Goal: Task Accomplishment & Management: Manage account settings

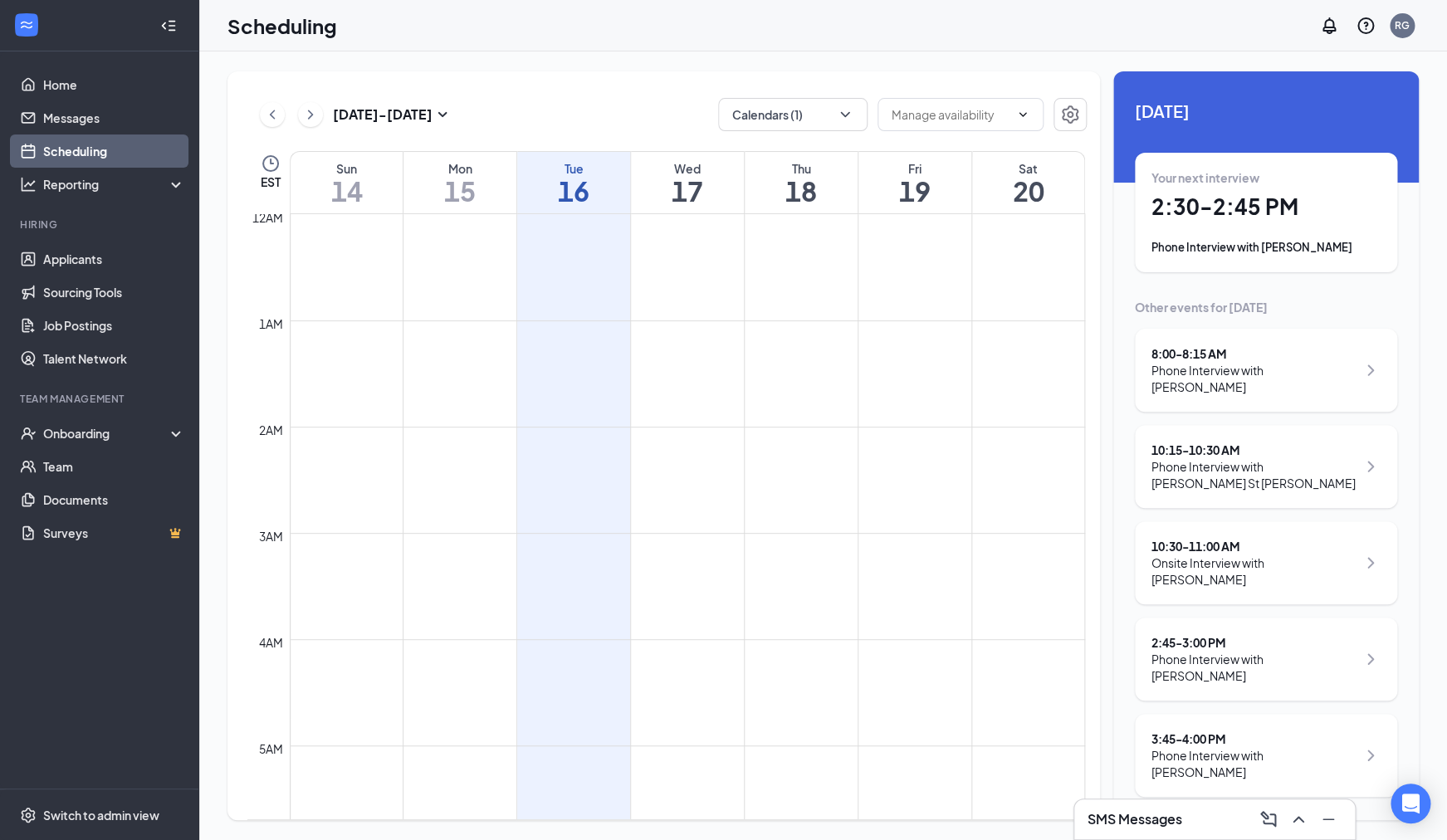
scroll to position [836, 0]
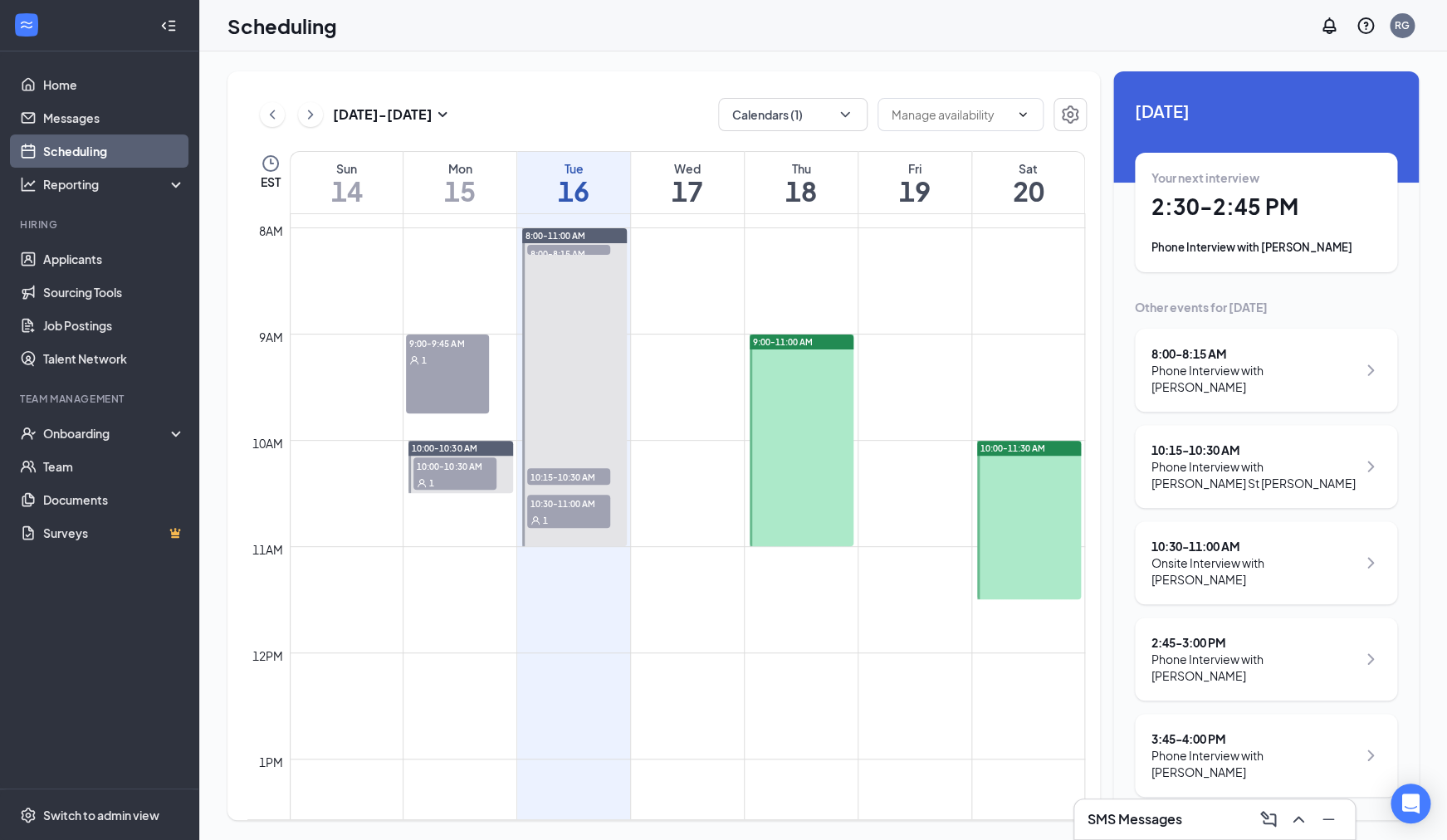
click at [1160, 826] on h3 "SMS Messages" at bounding box center [1135, 819] width 95 height 19
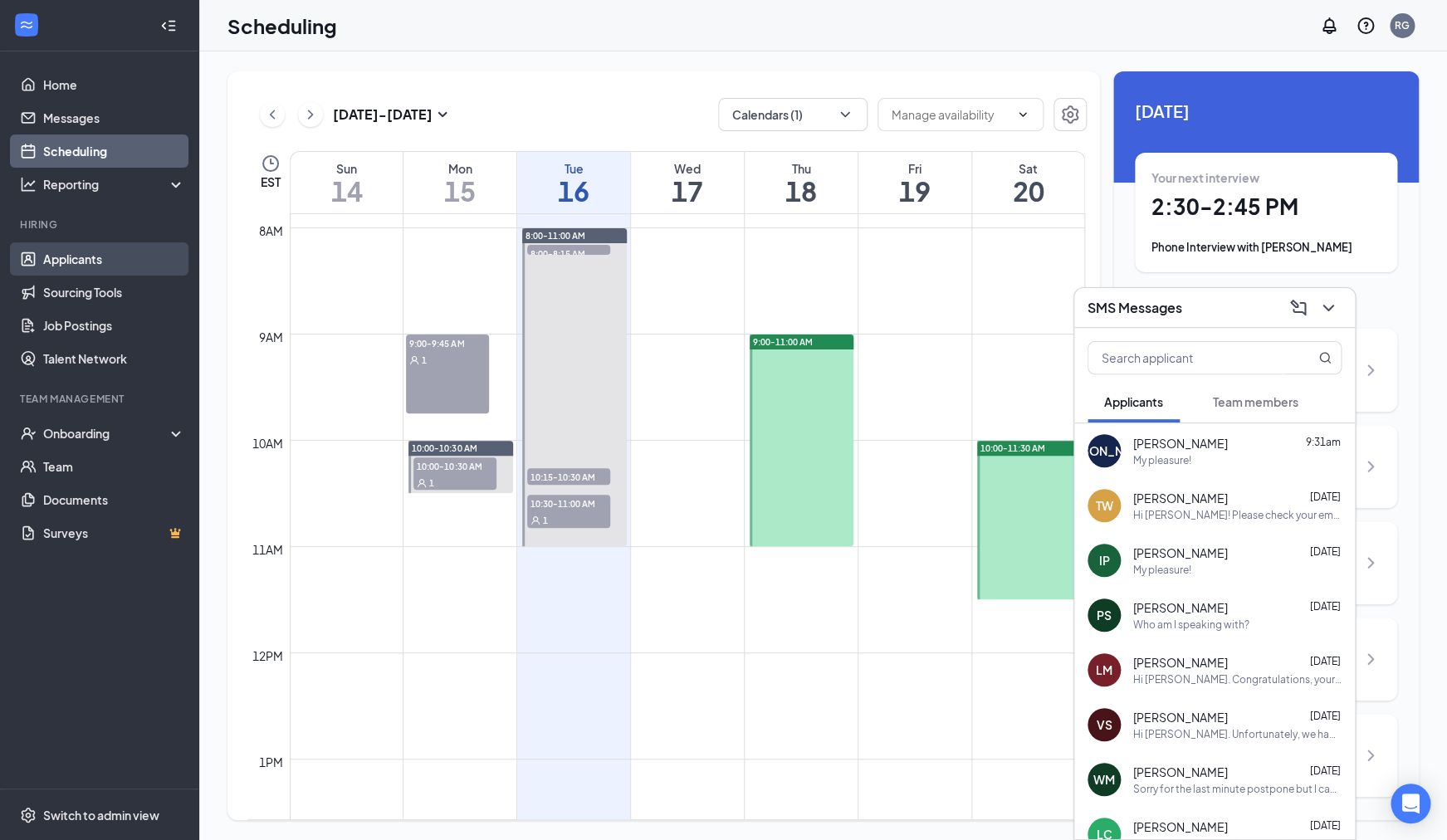
click at [69, 254] on link "Applicants" at bounding box center [114, 259] width 142 height 34
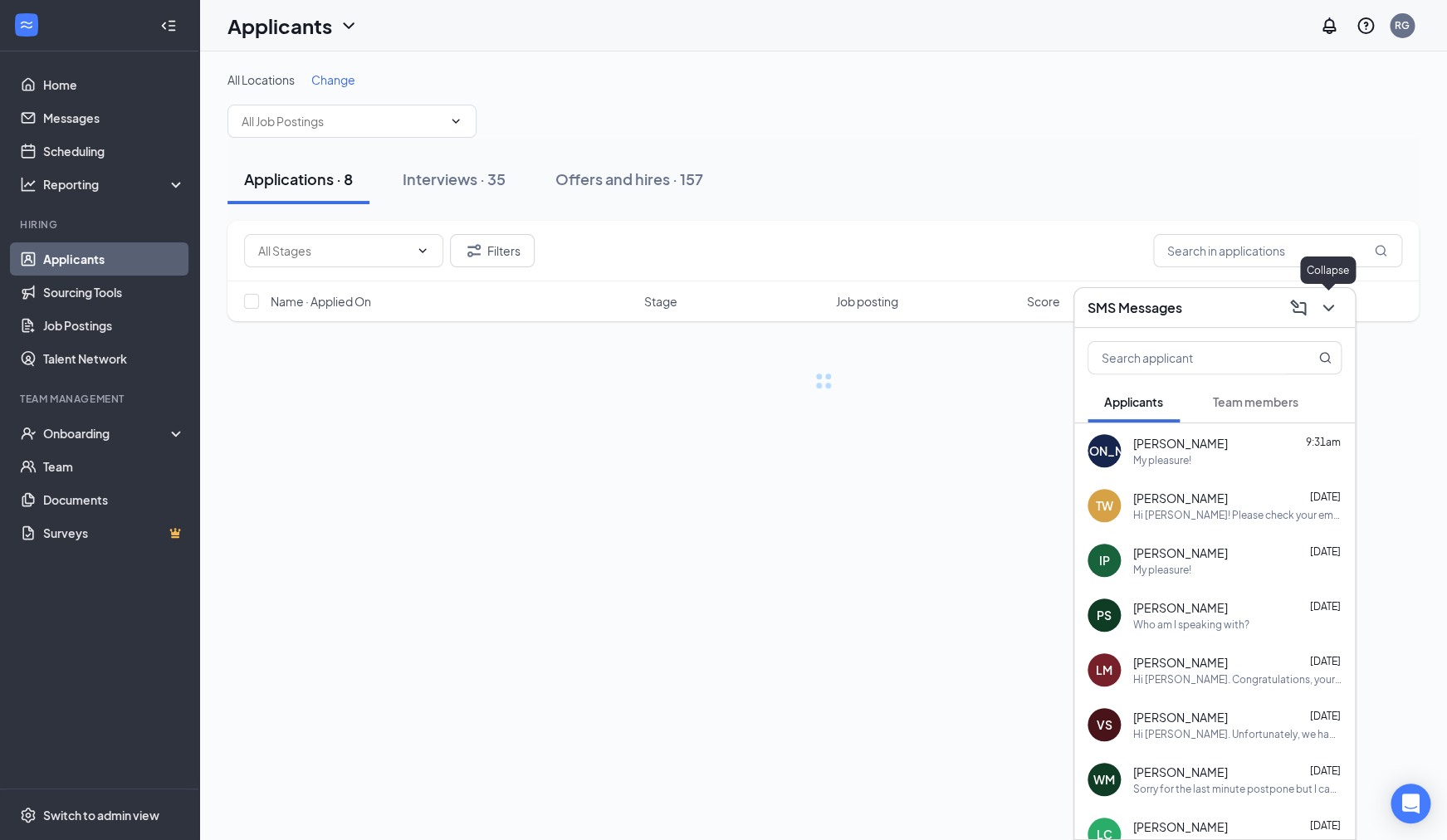
click at [1321, 306] on icon "ChevronDown" at bounding box center [1328, 308] width 20 height 20
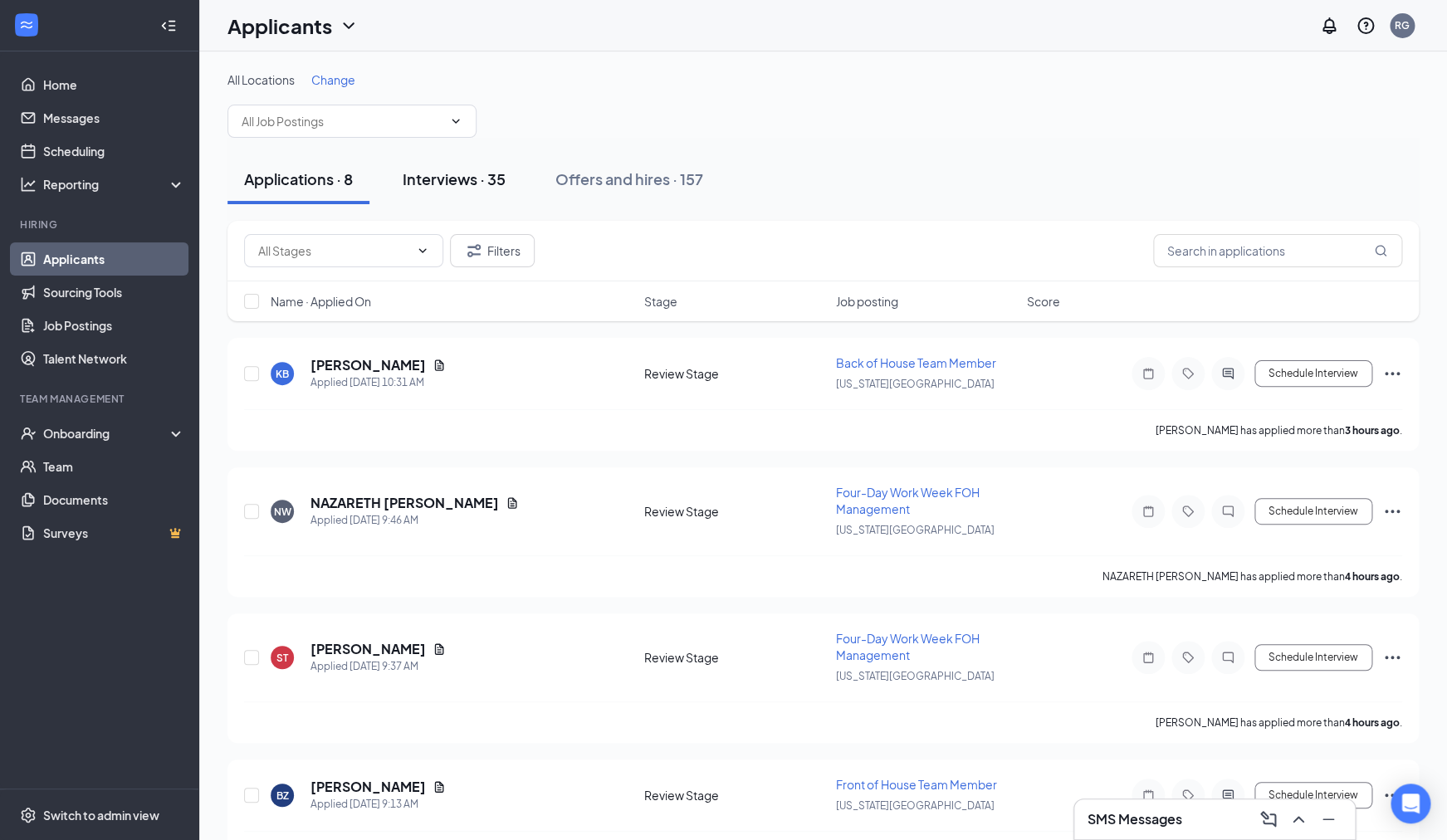
click at [471, 174] on div "Interviews · 35" at bounding box center [454, 179] width 103 height 20
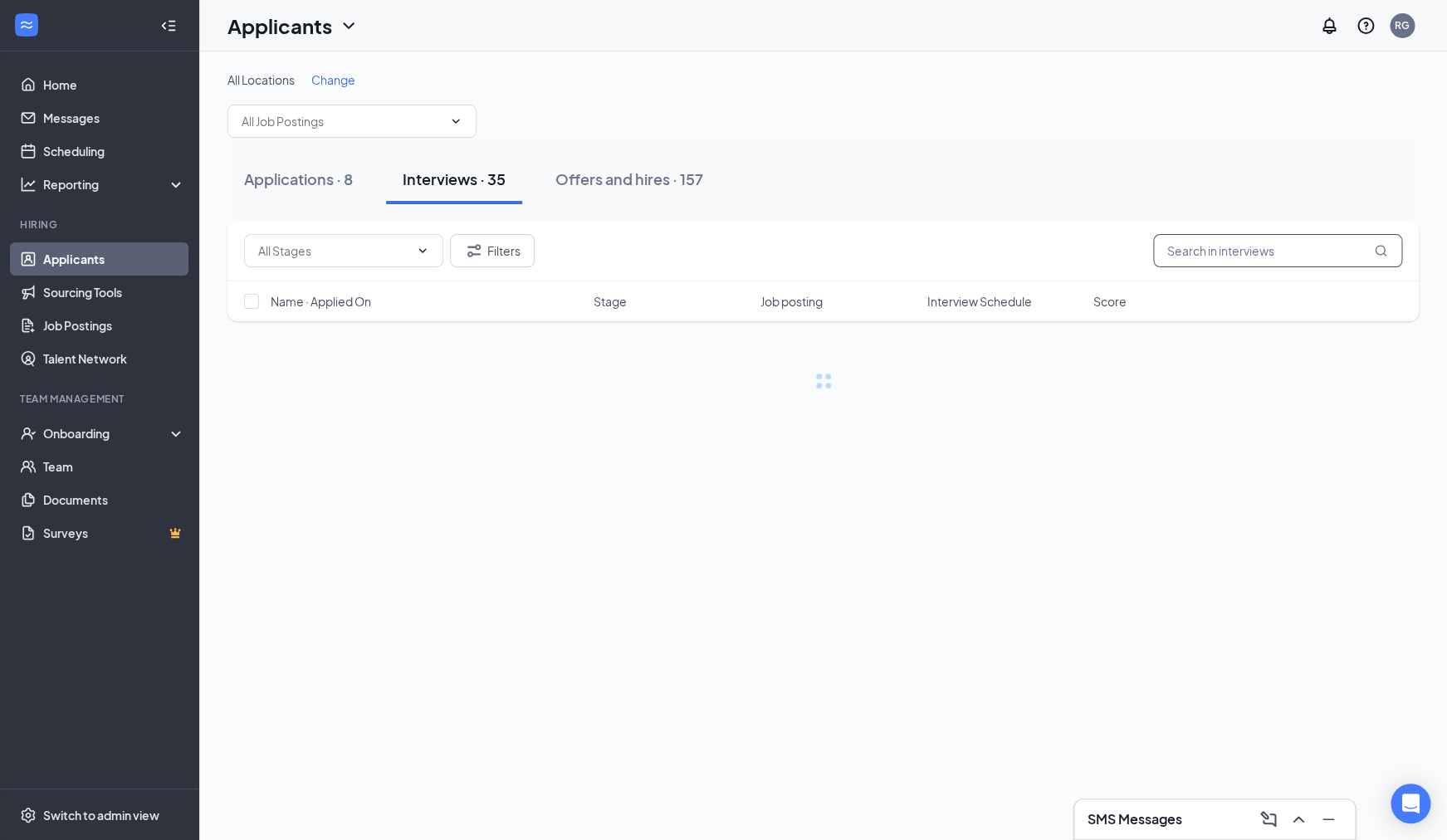
click at [1219, 250] on input "text" at bounding box center [1278, 251] width 249 height 34
type input "mahala"
click at [493, 256] on button "Filters" at bounding box center [493, 251] width 85 height 34
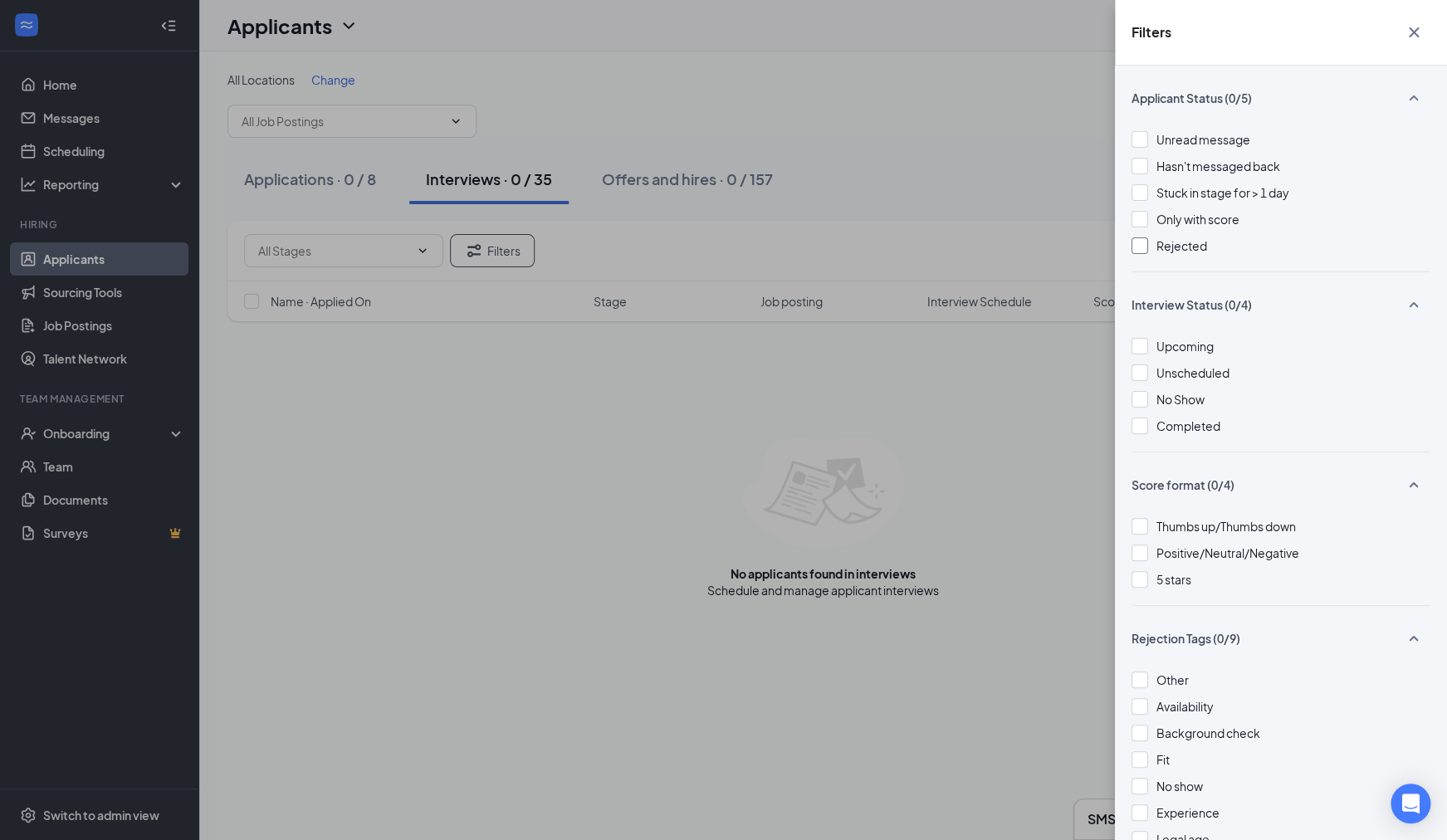
click at [1137, 250] on div at bounding box center [1139, 245] width 17 height 17
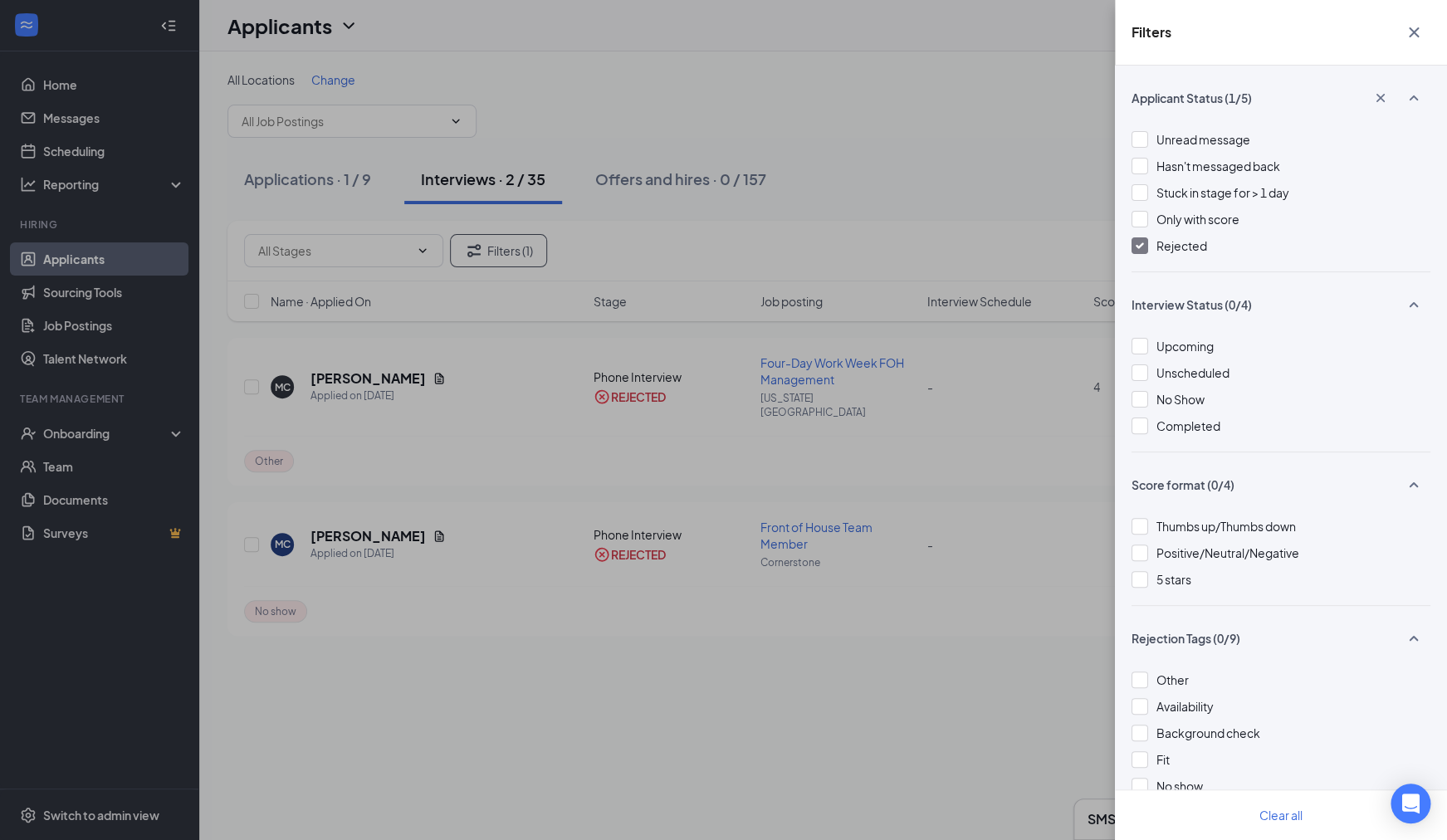
click at [74, 89] on div "Filters Applicant Status (1/5) Unread message Hasn't messaged back Stuck in sta…" at bounding box center [724, 420] width 1447 height 840
click at [80, 88] on div "Filters Applicant Status (1/5) Unread message Hasn't messaged back Stuck in sta…" at bounding box center [724, 420] width 1447 height 840
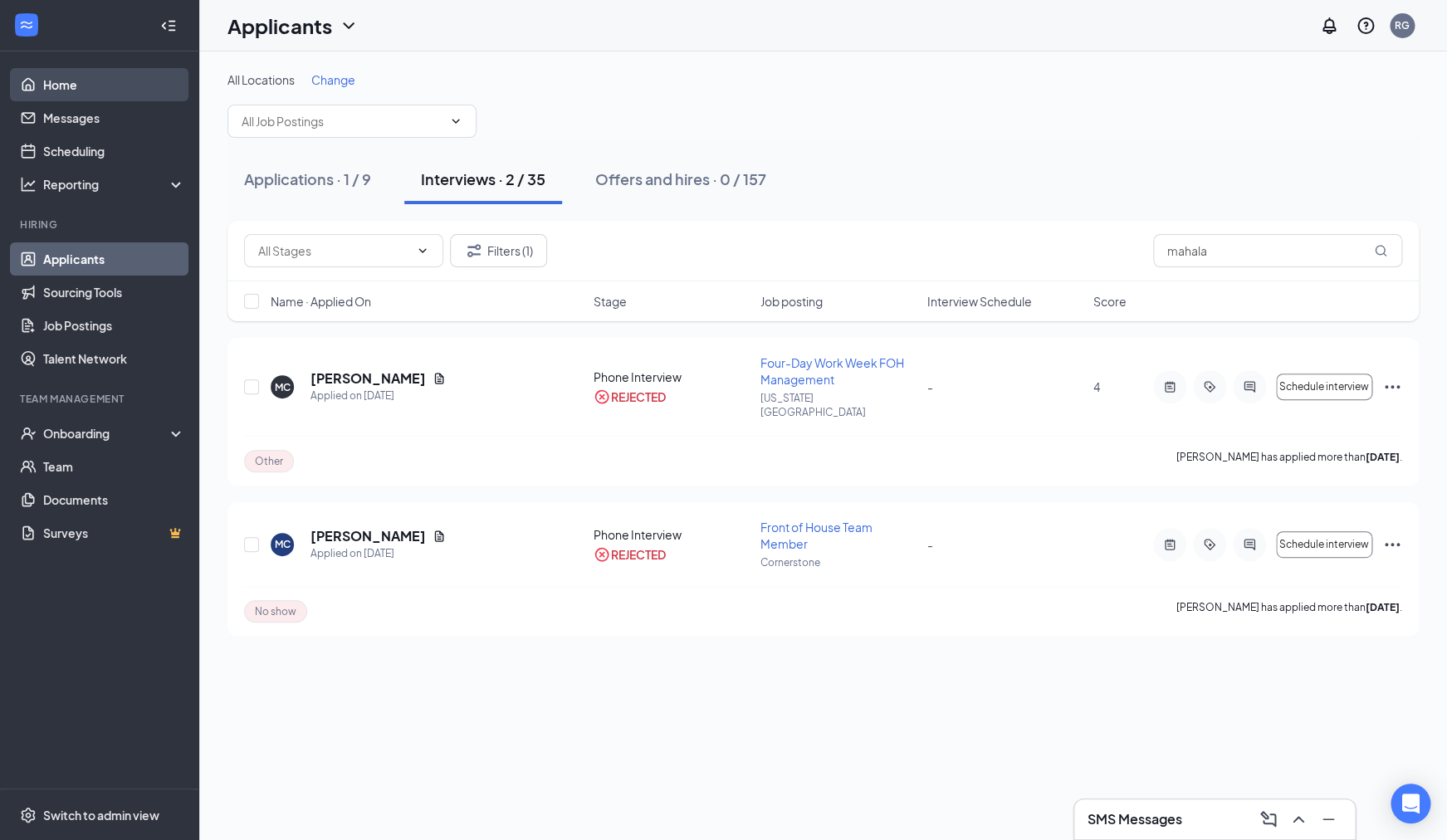
click at [72, 83] on link "Home" at bounding box center [114, 85] width 142 height 34
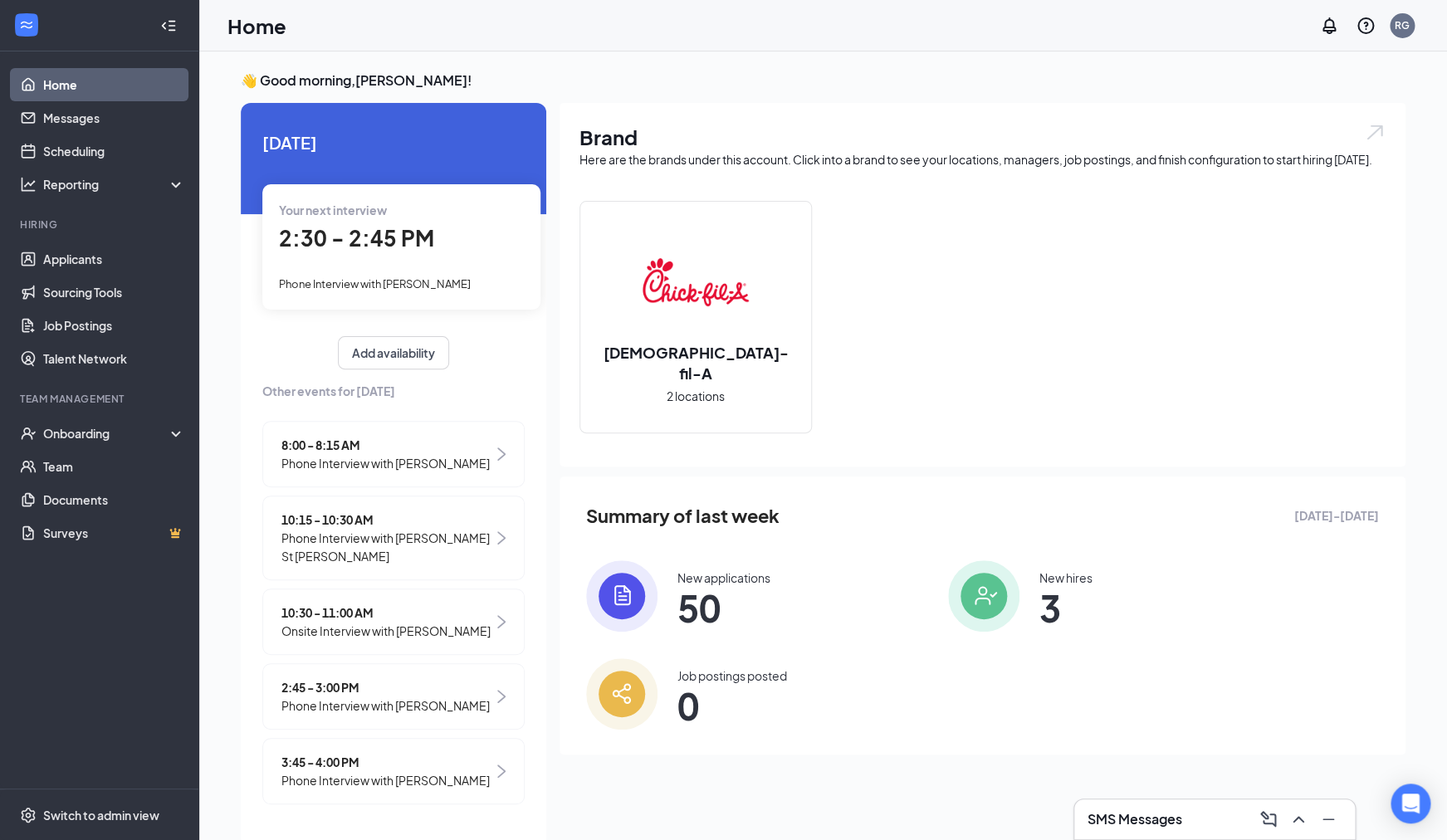
scroll to position [34, 0]
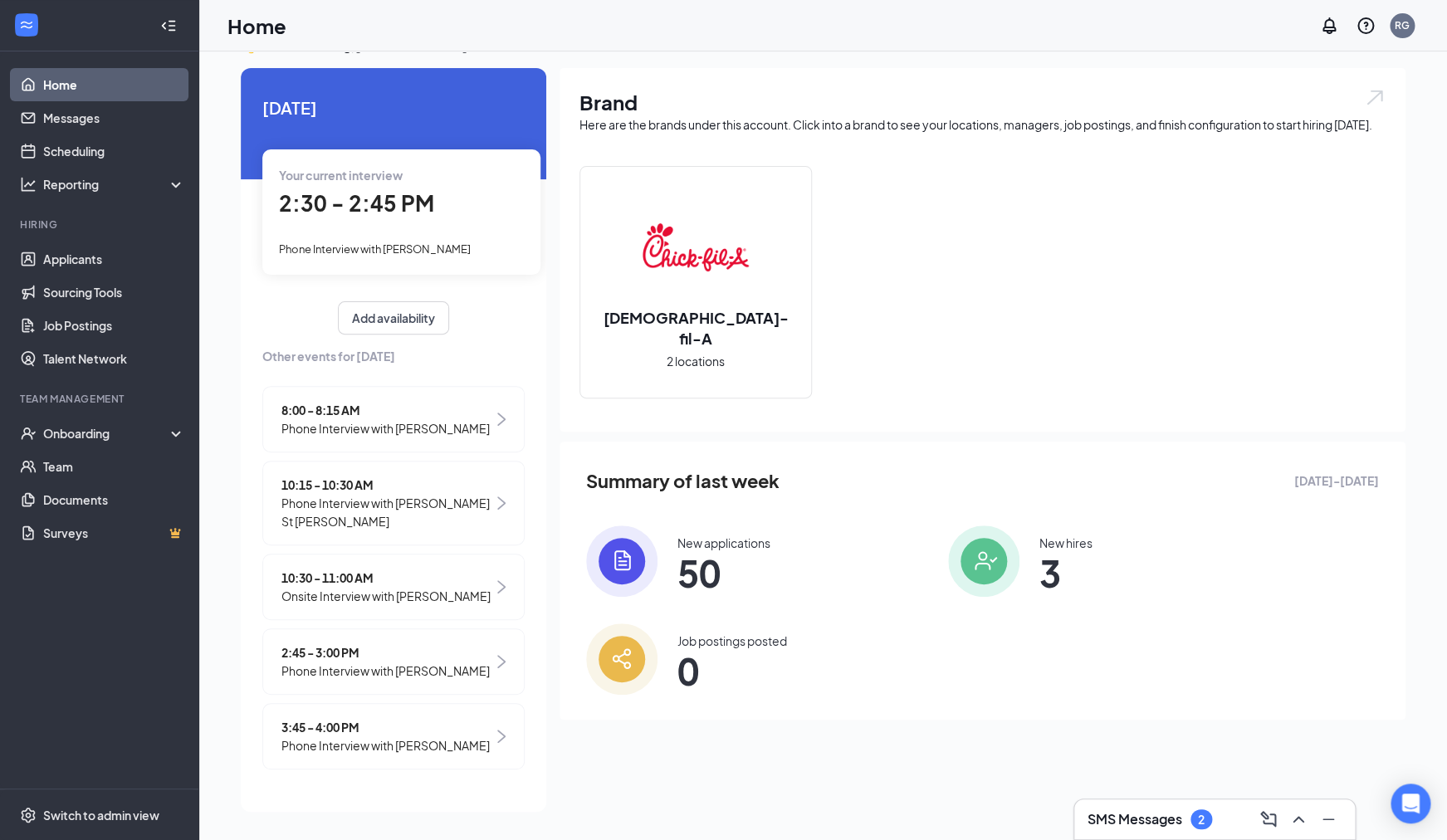
click at [386, 217] on span "2:30 - 2:45 PM" at bounding box center [356, 202] width 156 height 27
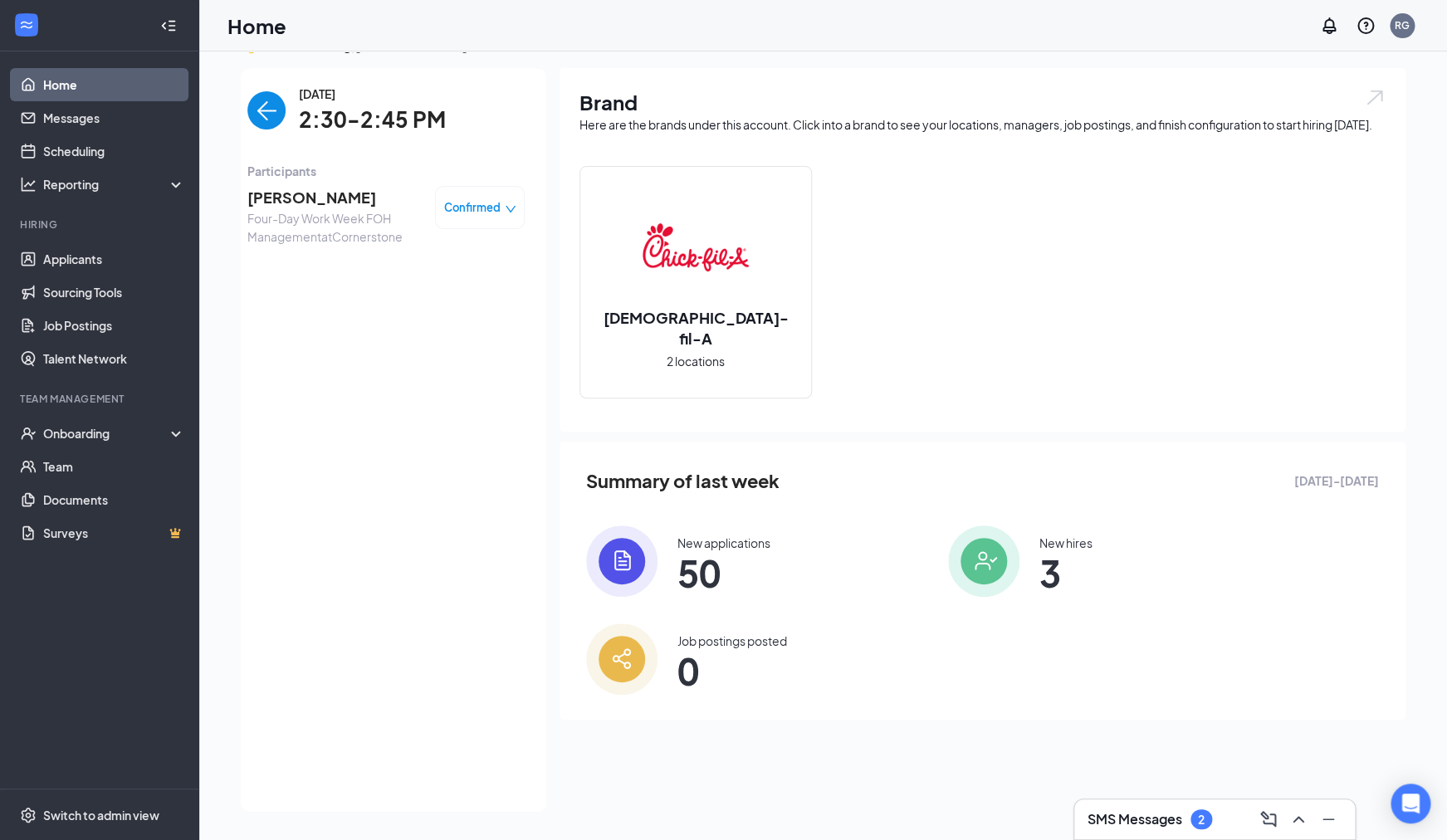
click at [328, 210] on span "[PERSON_NAME]" at bounding box center [334, 197] width 174 height 23
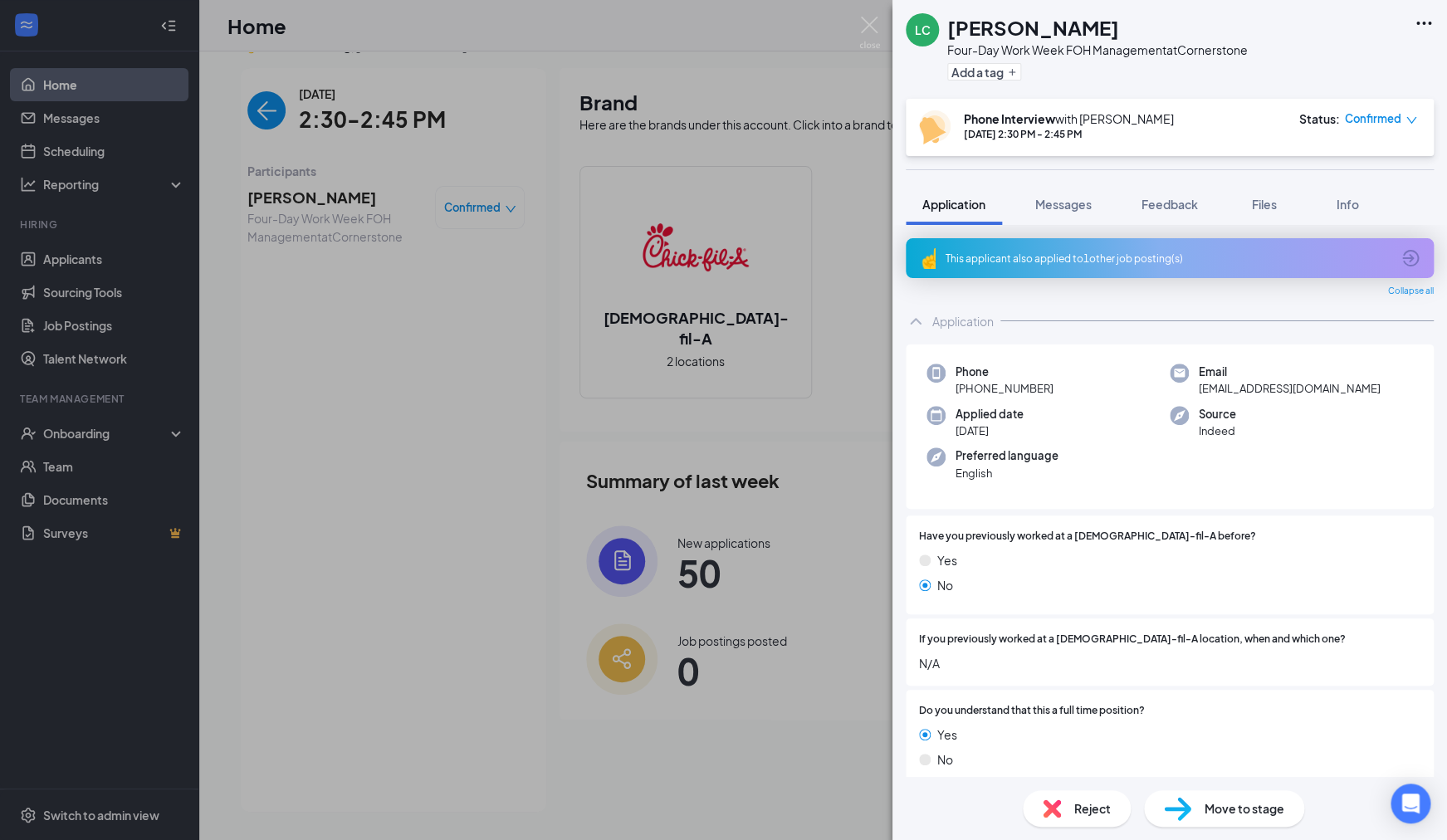
click at [1074, 259] on div "This applicant also applied to 1 other job posting(s)" at bounding box center [1168, 258] width 445 height 14
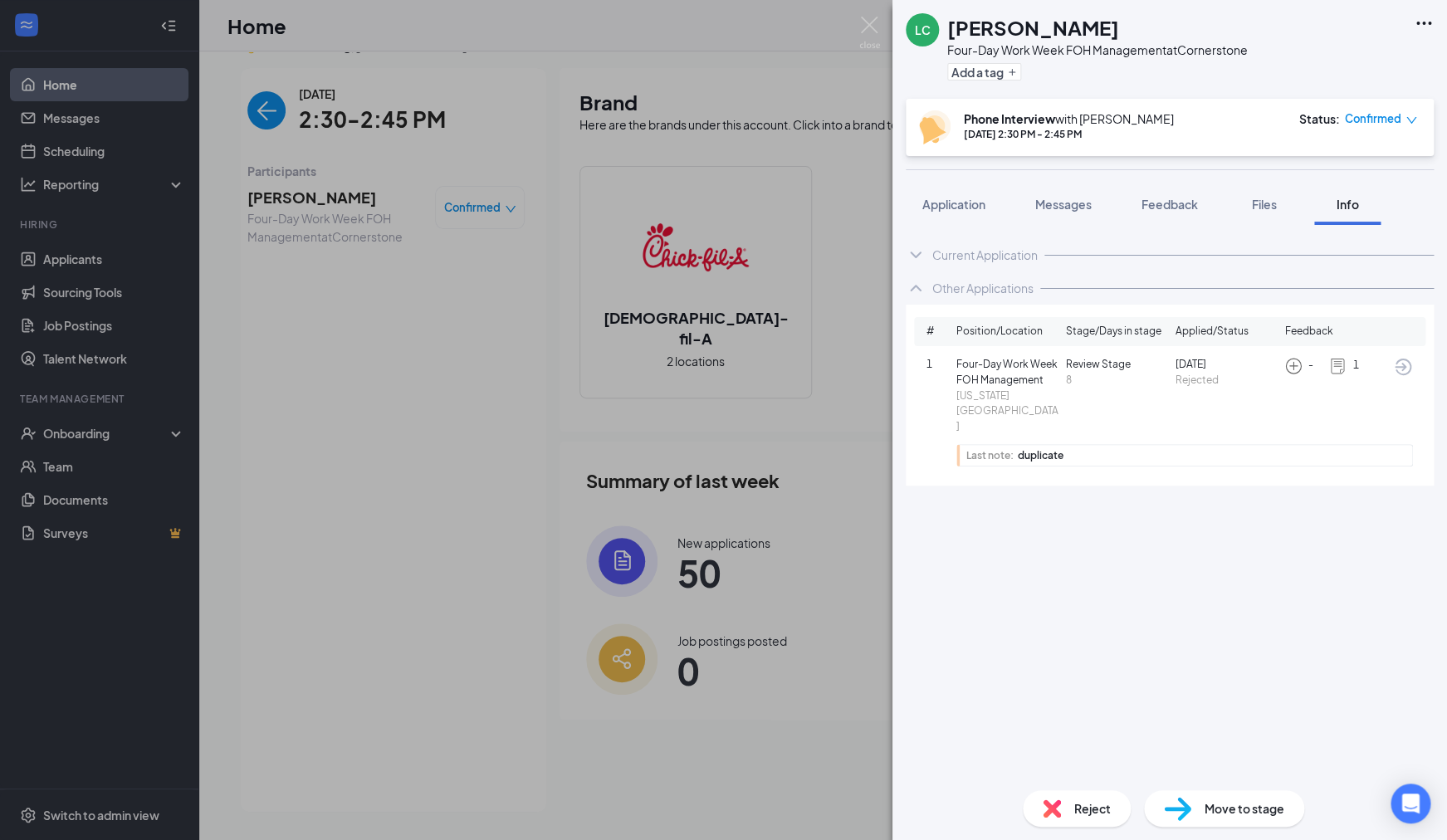
click at [985, 265] on div "Current Application" at bounding box center [1169, 255] width 528 height 34
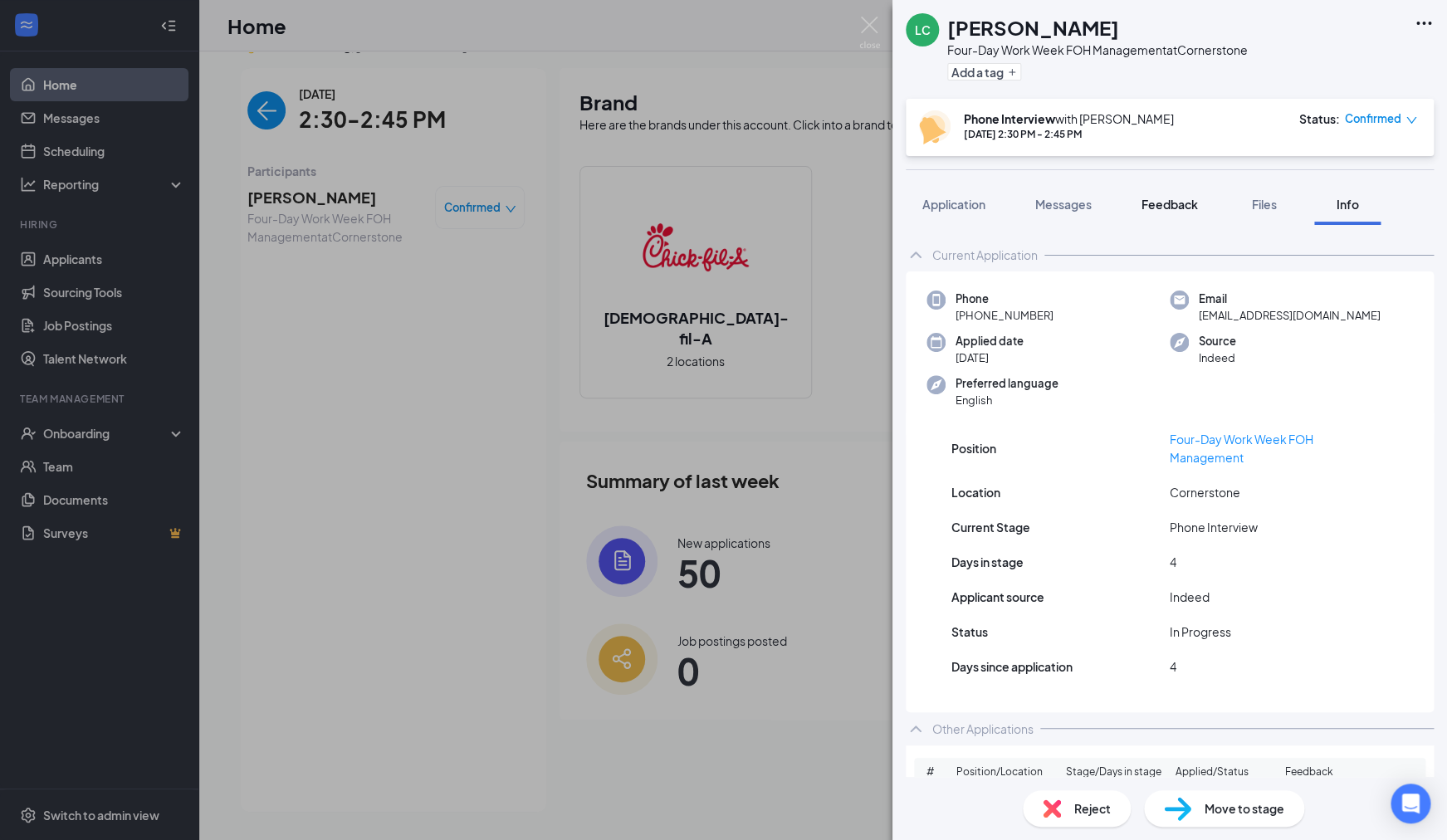
click at [1174, 204] on span "Feedback" at bounding box center [1170, 203] width 57 height 15
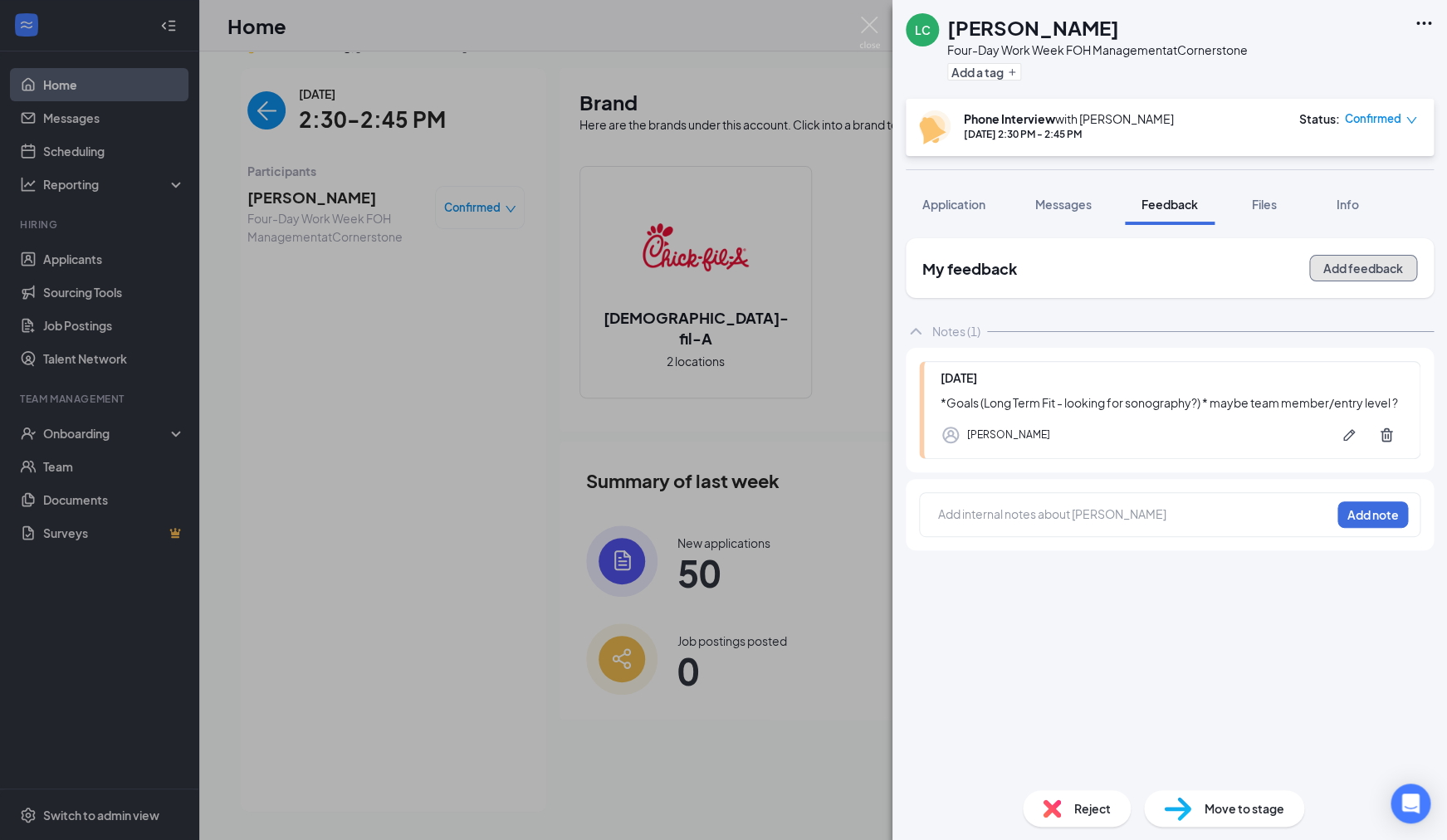
click at [1350, 271] on button "Add feedback" at bounding box center [1363, 268] width 108 height 27
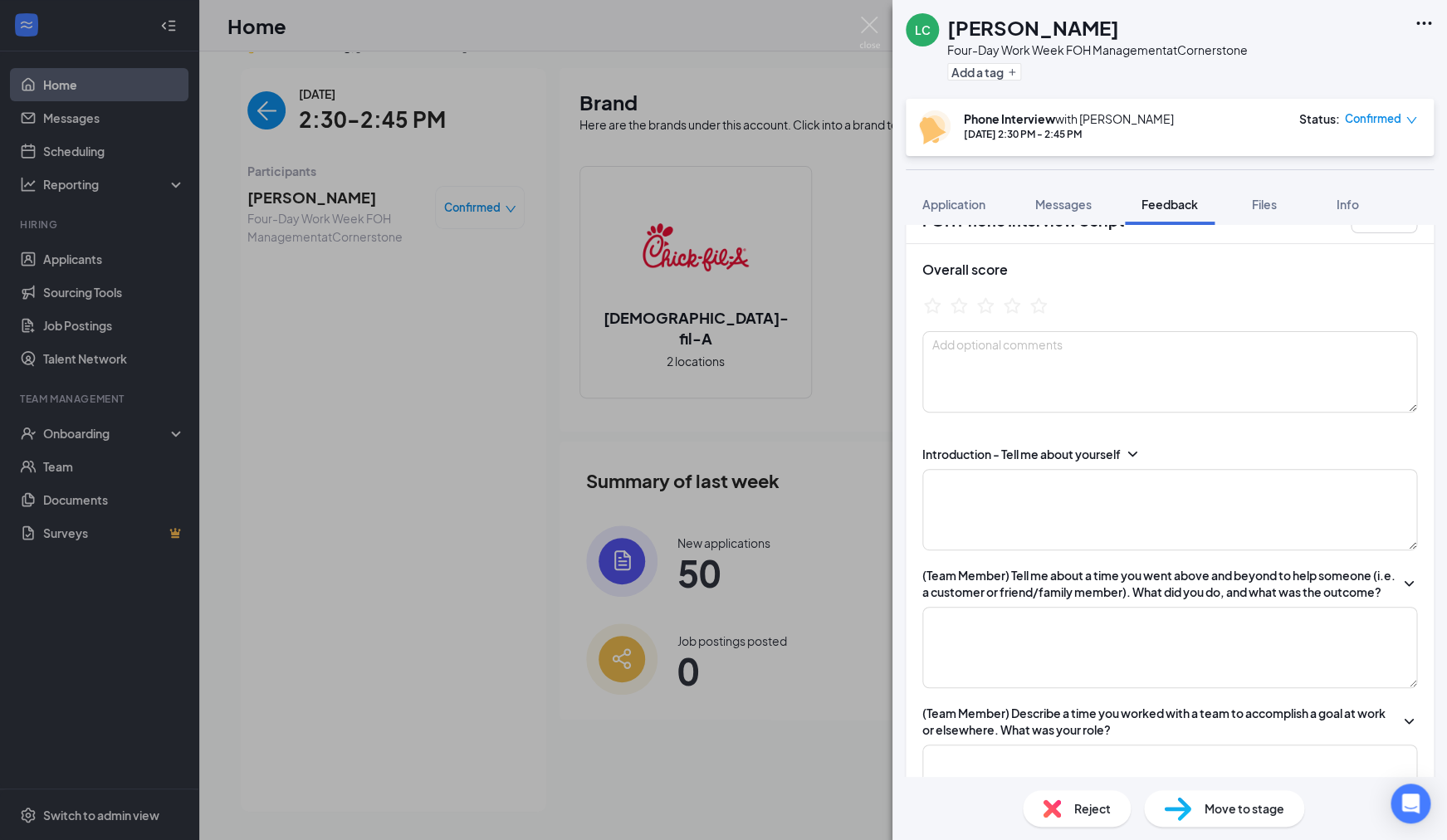
scroll to position [39, 0]
click at [1083, 518] on textarea at bounding box center [1169, 512] width 494 height 81
click at [1132, 459] on icon "ChevronDown" at bounding box center [1132, 456] width 17 height 17
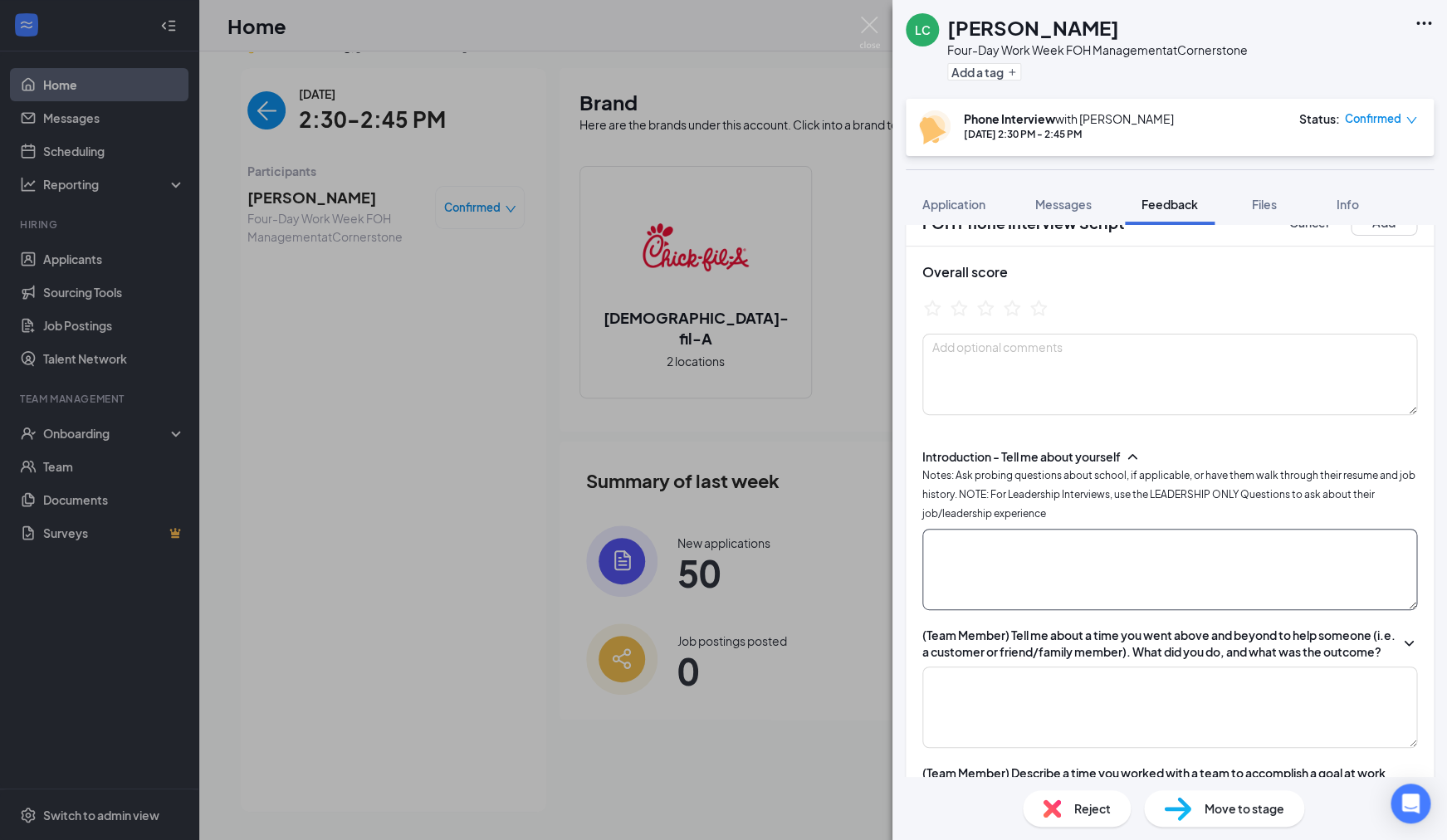
click at [1056, 571] on textarea at bounding box center [1169, 569] width 494 height 81
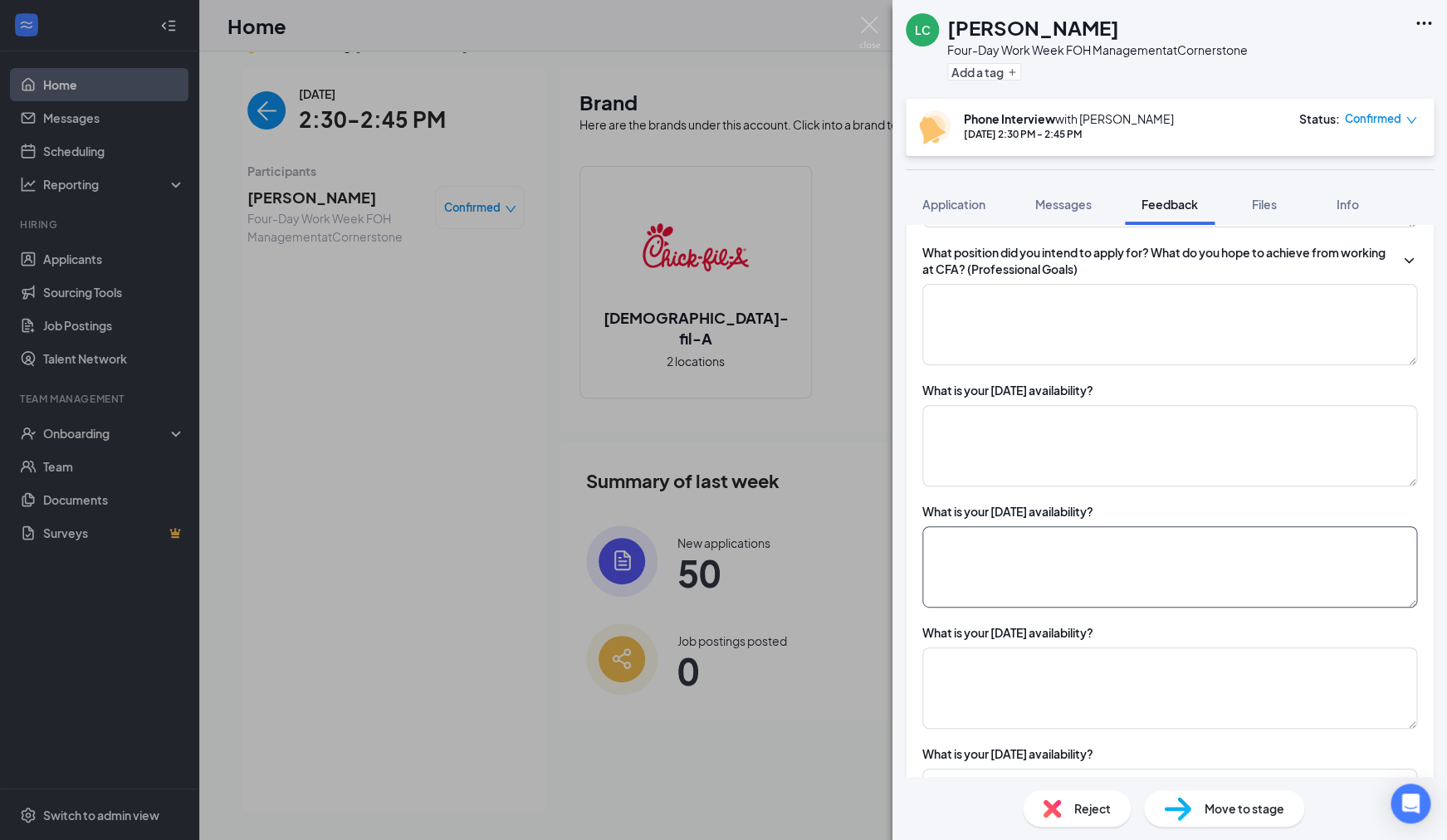
scroll to position [1392, 0]
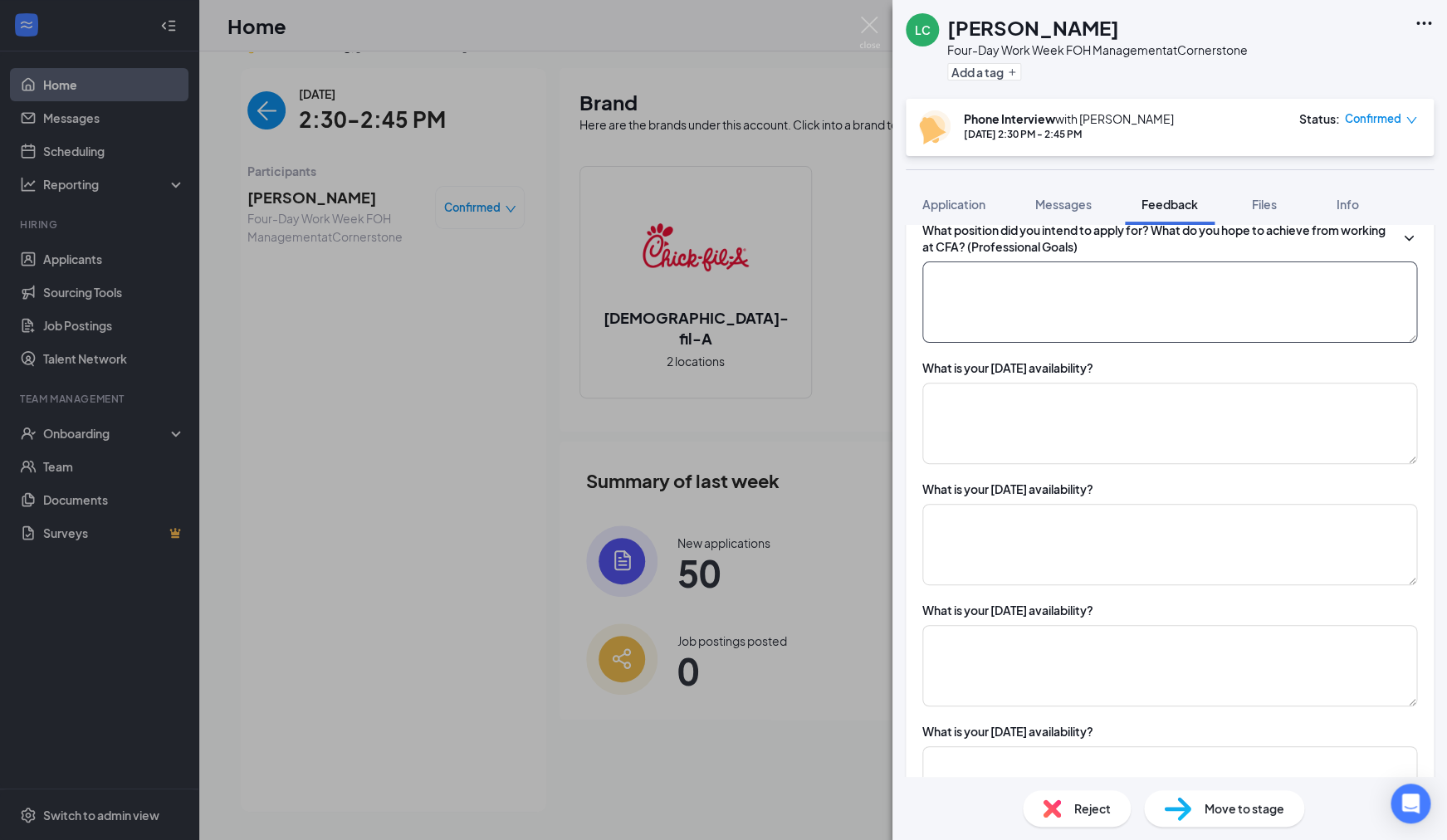
type textarea "Worked in restaurant industry for a while, served, shift lead, and management. …"
click at [1041, 317] on textarea at bounding box center [1169, 302] width 494 height 81
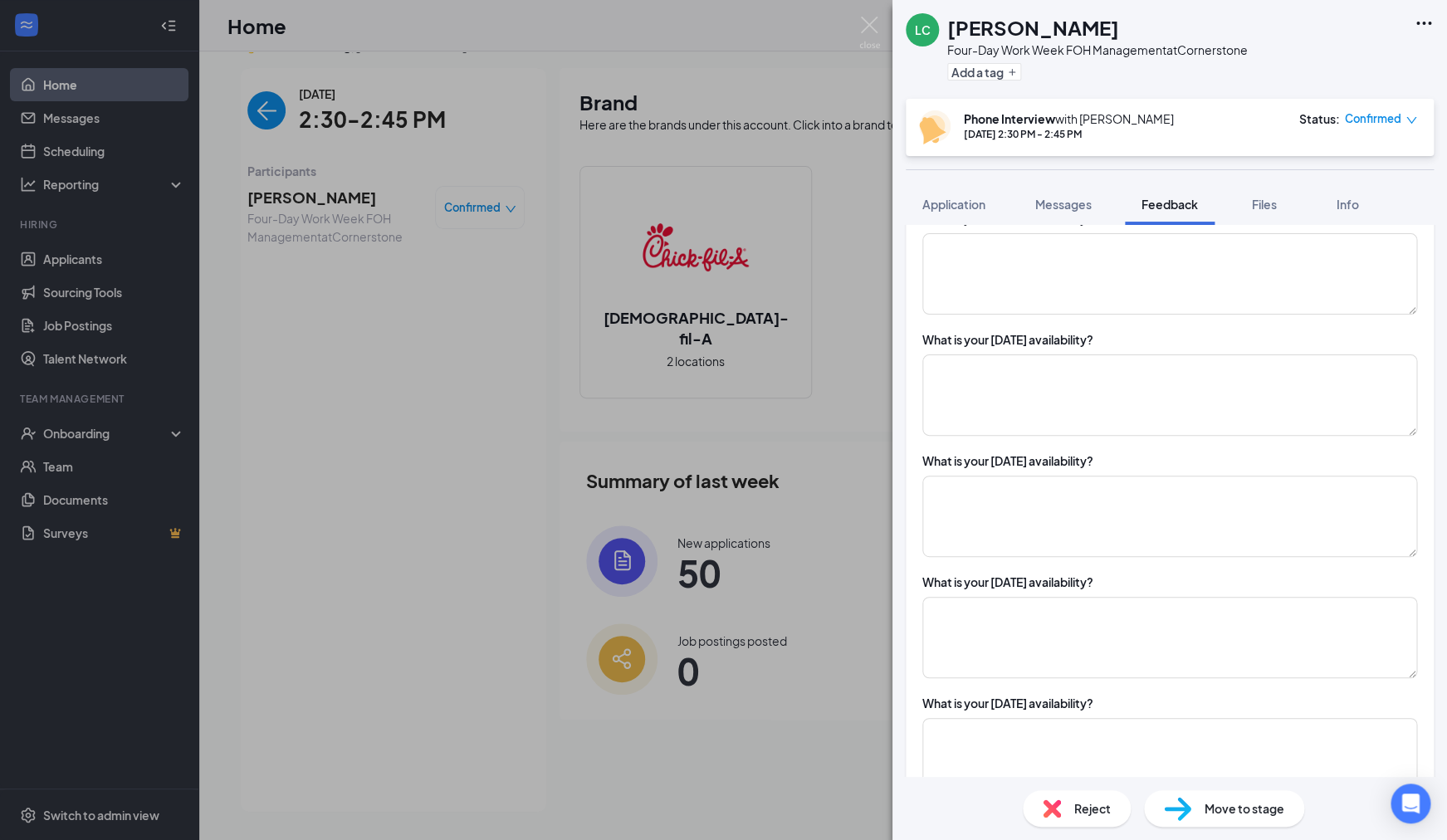
scroll to position [1509, 0]
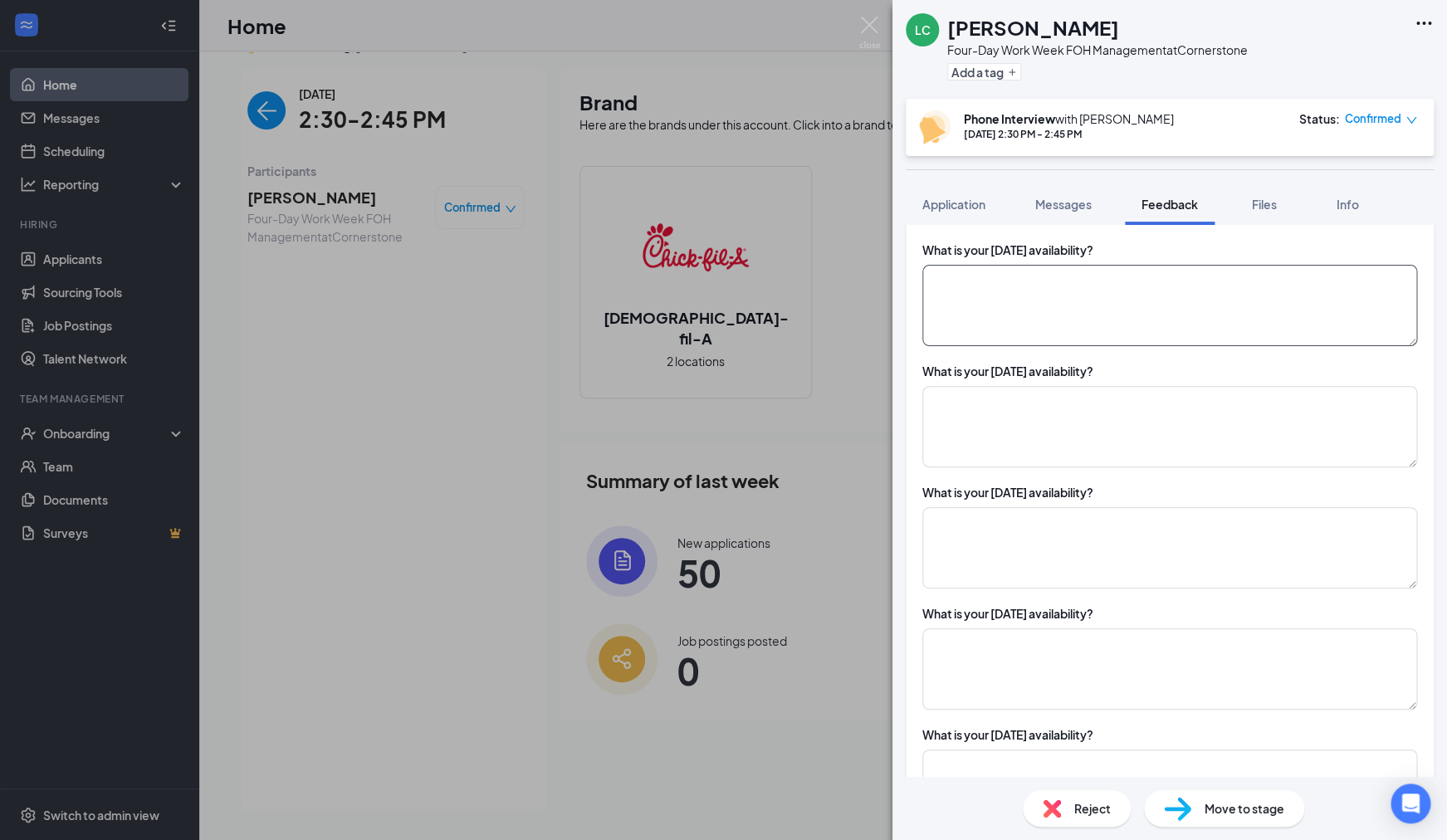
type textarea "Management but open to other positions"
click at [1007, 325] on textarea at bounding box center [1169, 305] width 494 height 81
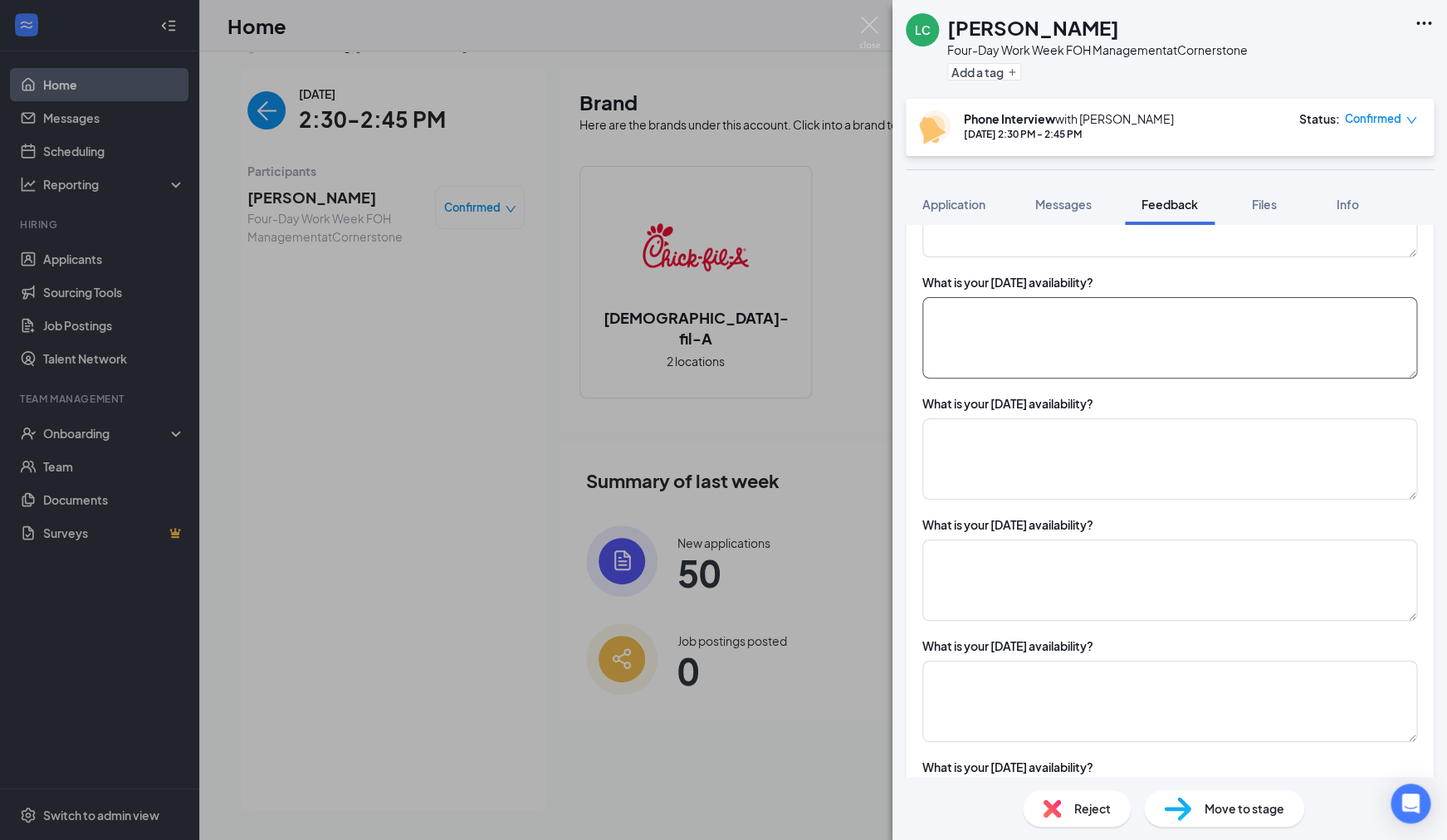
scroll to position [1474, 0]
click at [981, 337] on textarea at bounding box center [1169, 341] width 494 height 81
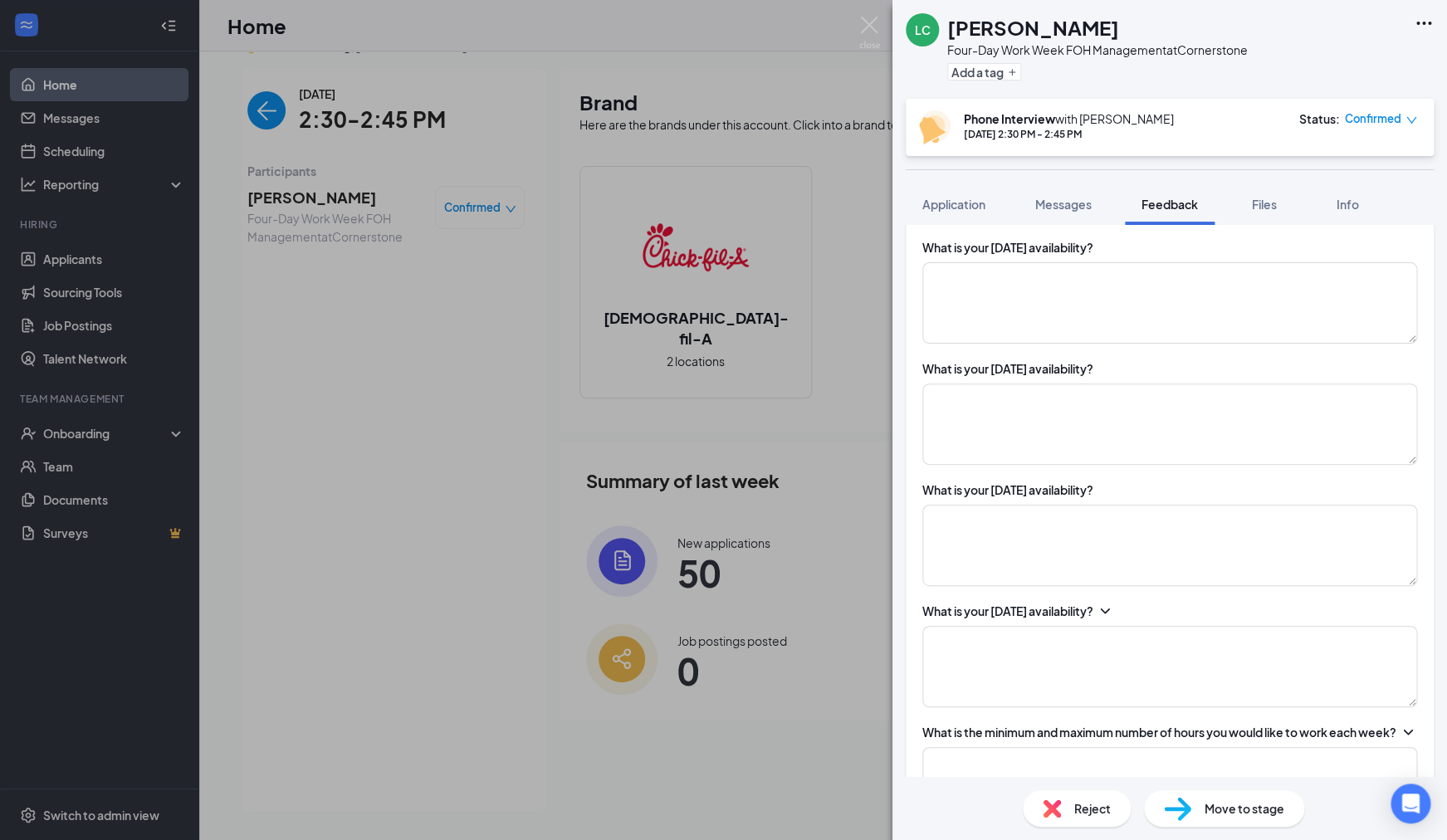
scroll to position [1770, 0]
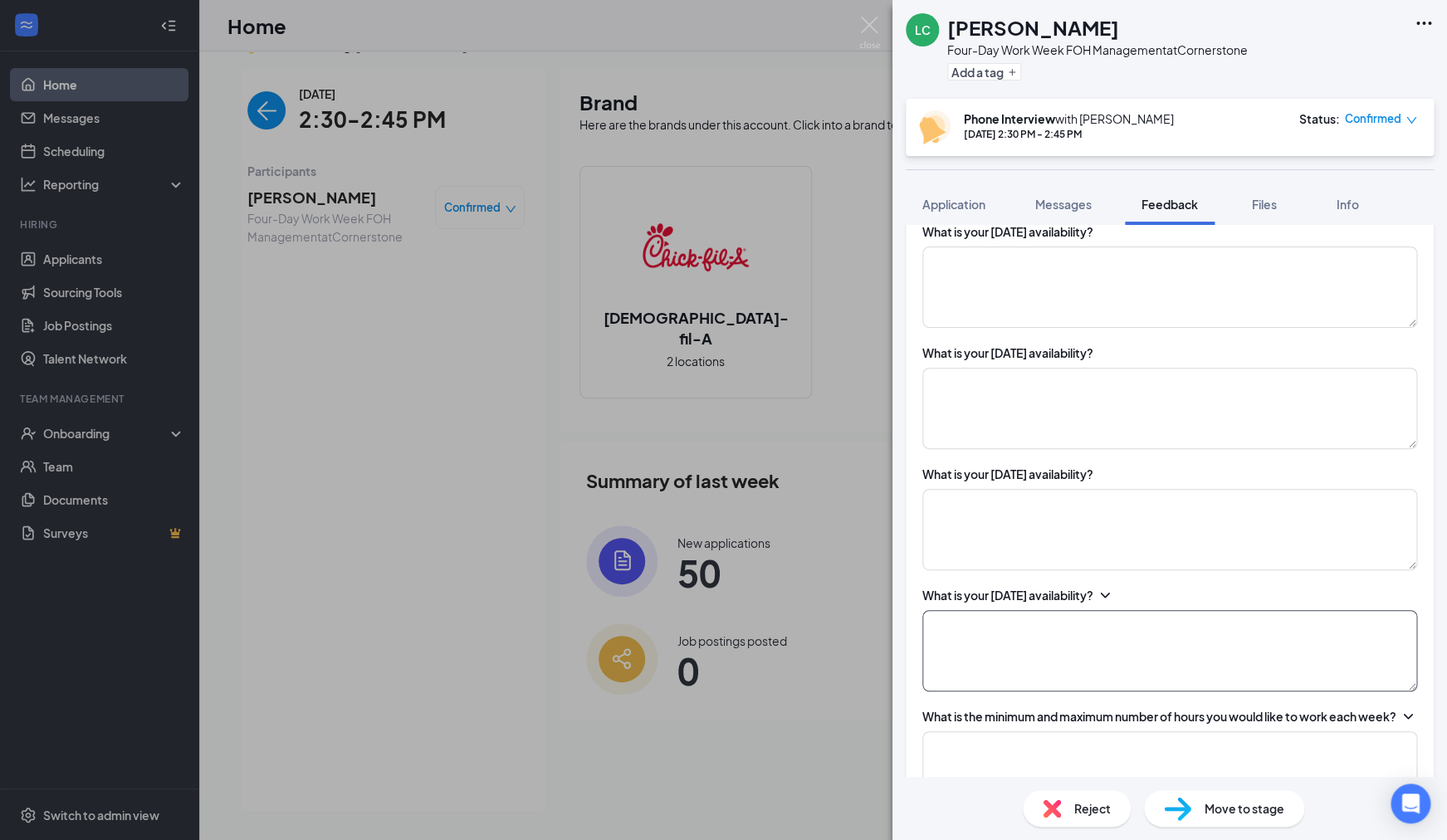
click at [1019, 647] on textarea at bounding box center [1169, 651] width 494 height 81
click at [1061, 642] on textarea "*Prior commitment on saturdays" at bounding box center [1169, 651] width 494 height 81
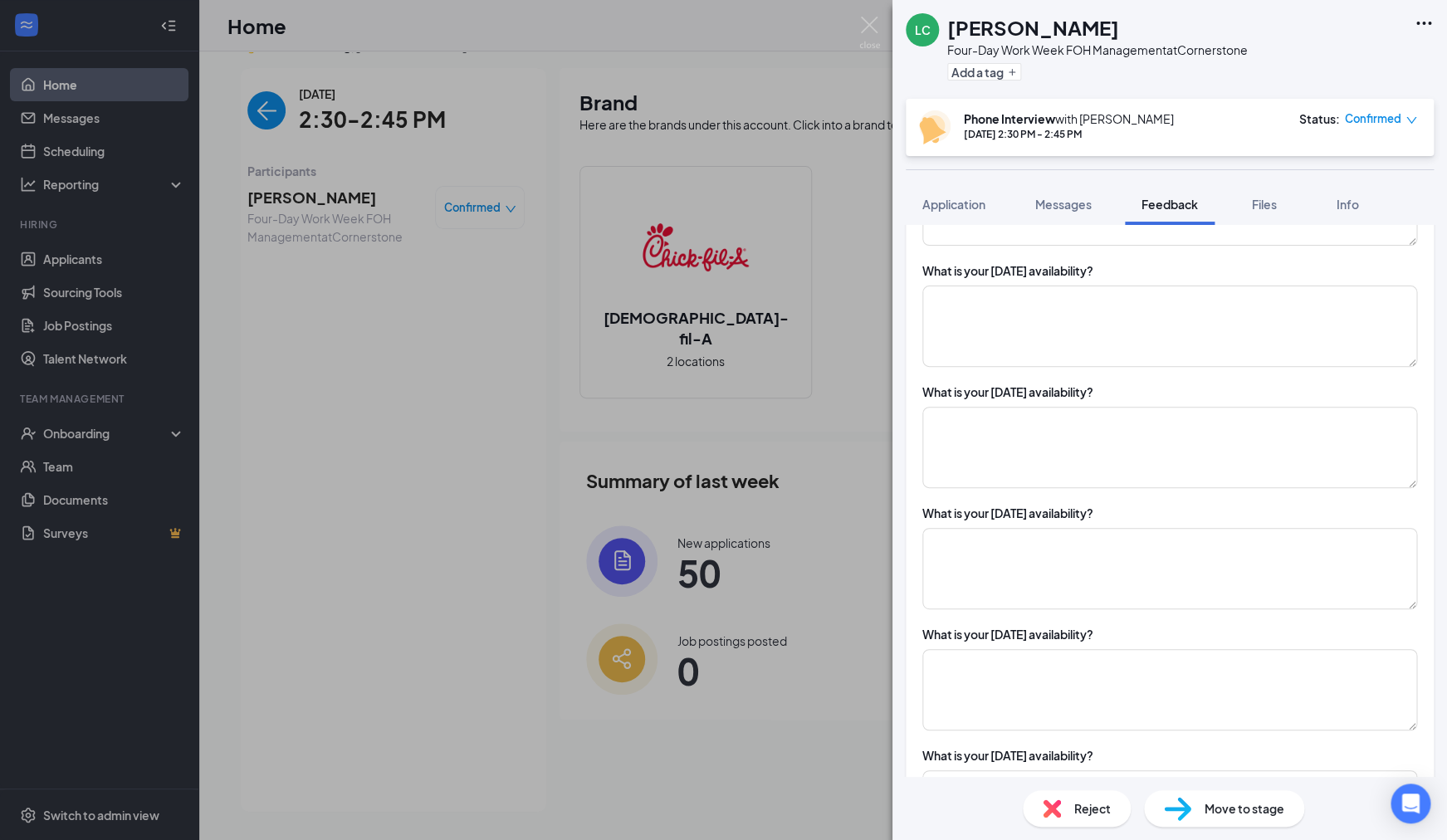
scroll to position [1487, 0]
type textarea "*Prior commitment on Saturdays"
click at [991, 354] on textarea at bounding box center [1169, 328] width 494 height 81
type textarea "Open"
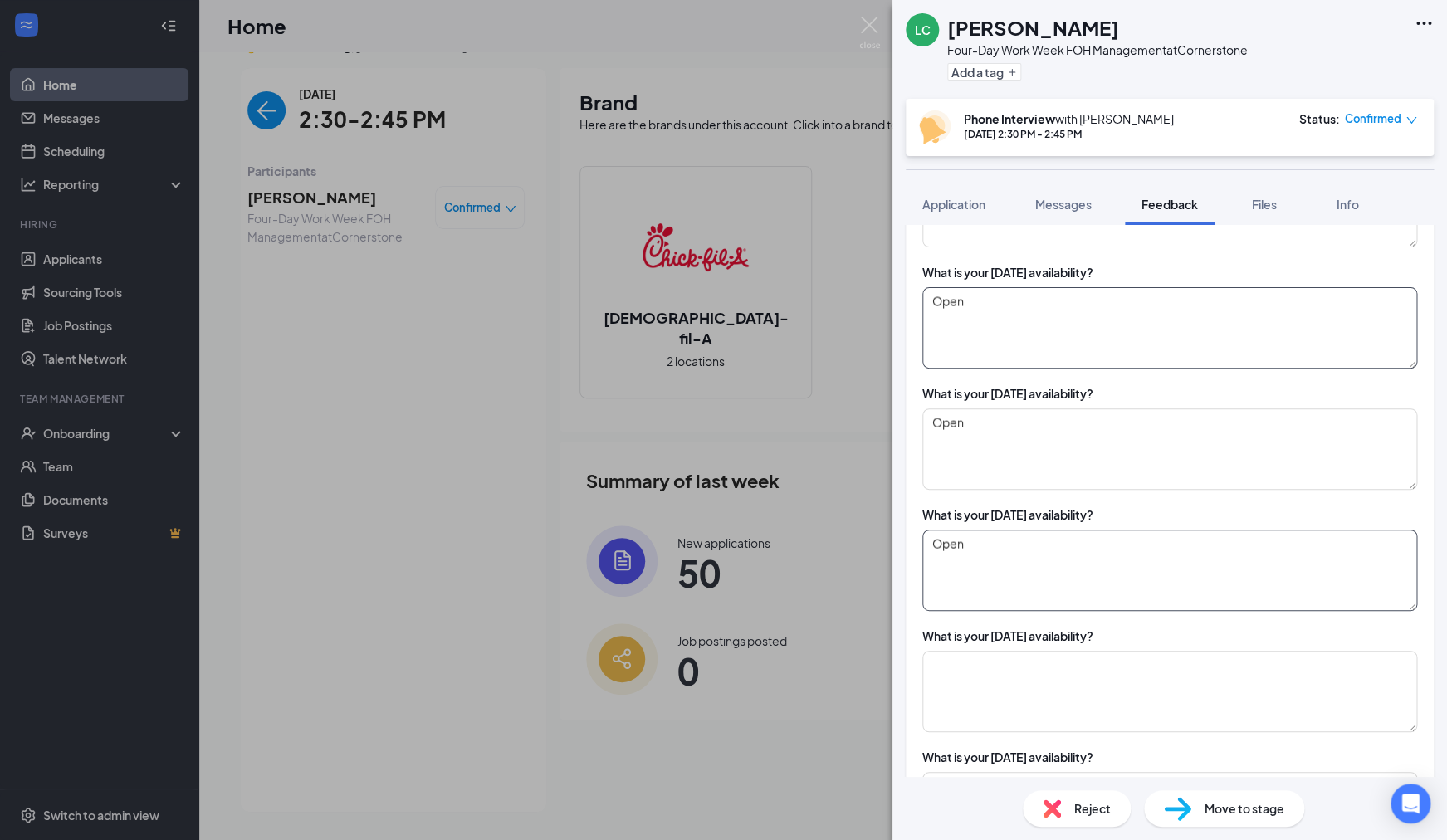
type textarea "Open"
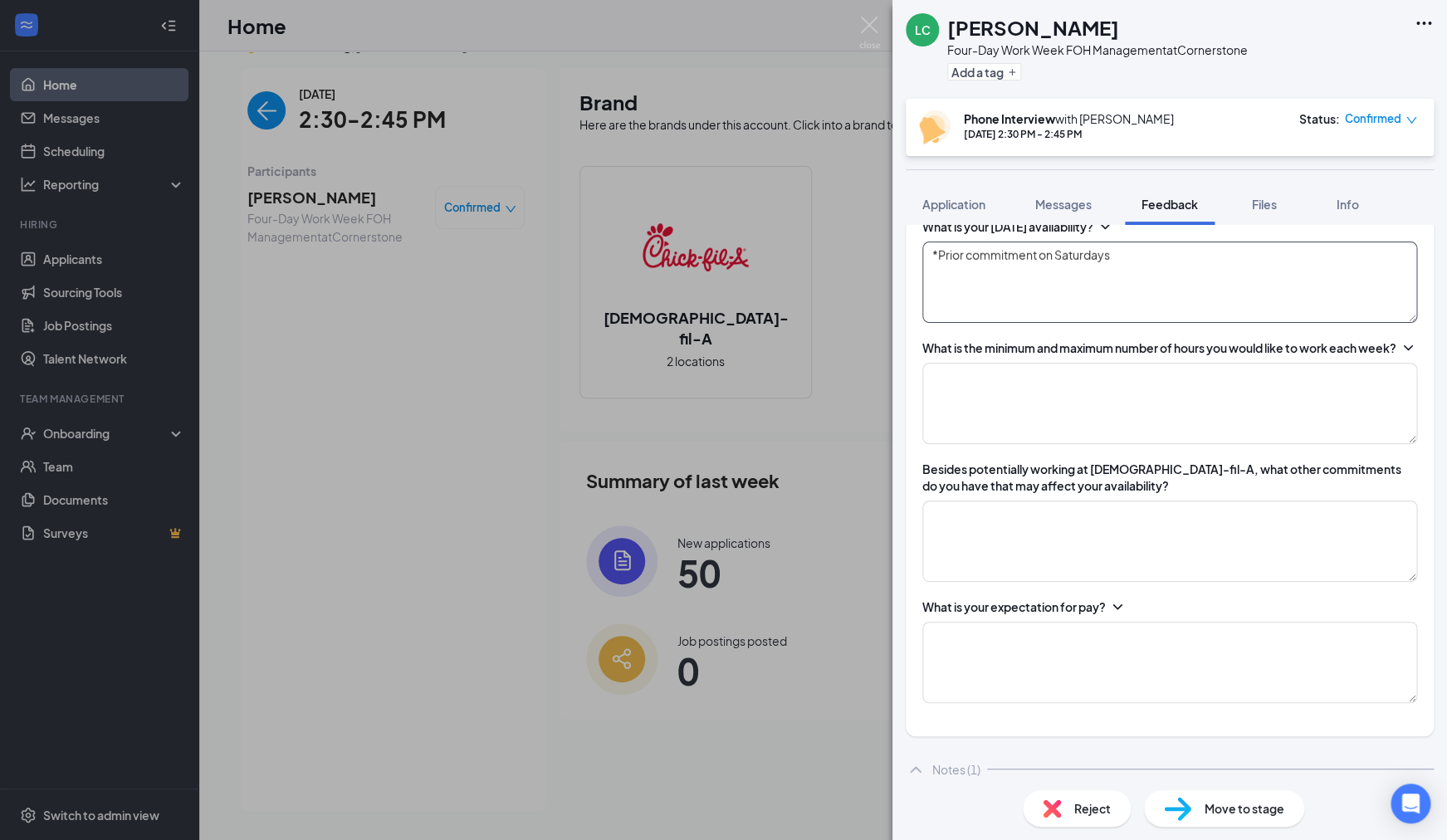
scroll to position [2166, 0]
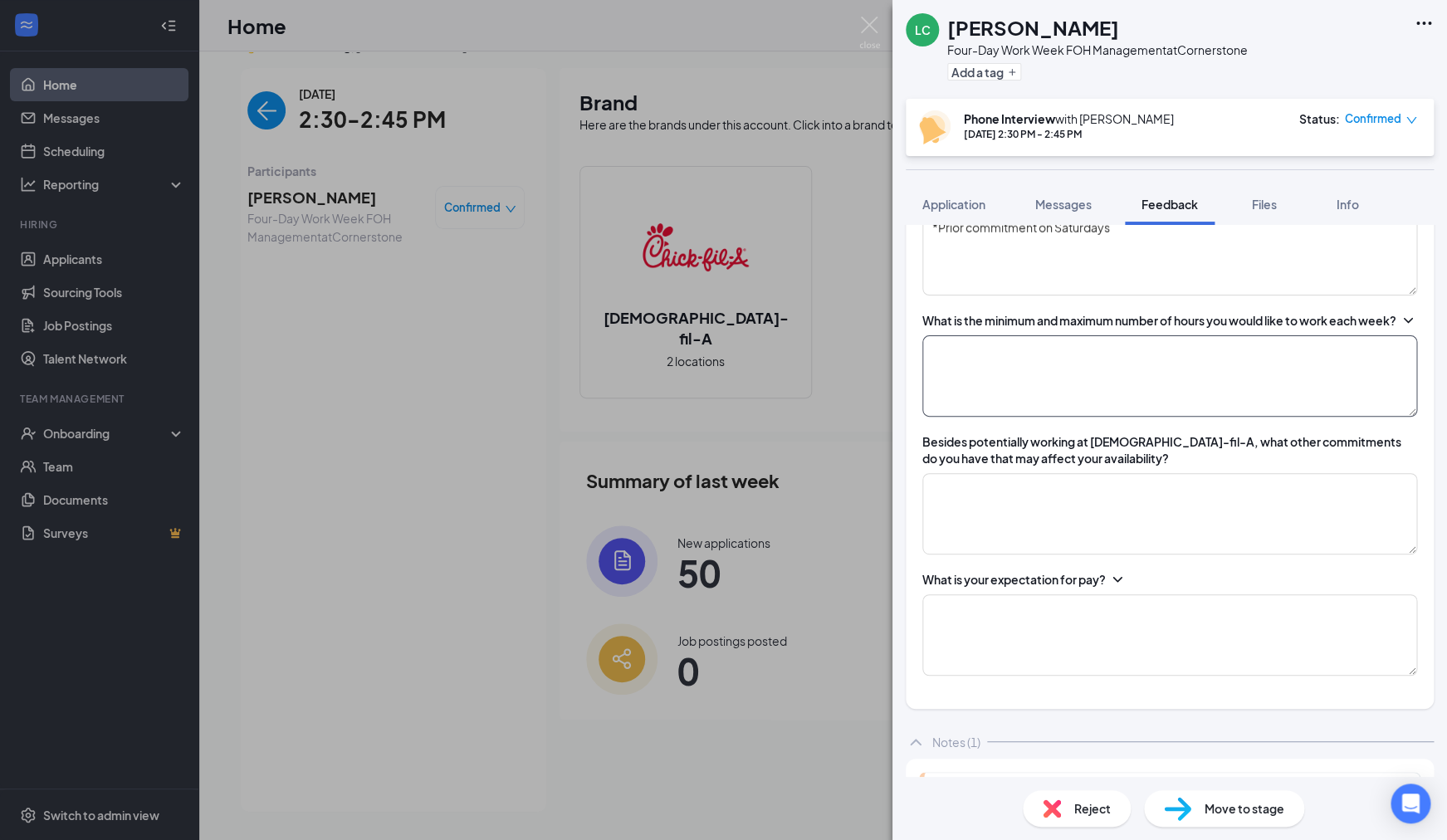
type textarea "Open"
click at [1022, 413] on textarea at bounding box center [1169, 376] width 494 height 81
type textarea "between 30 and 40"
click at [1091, 533] on textarea at bounding box center [1169, 514] width 494 height 81
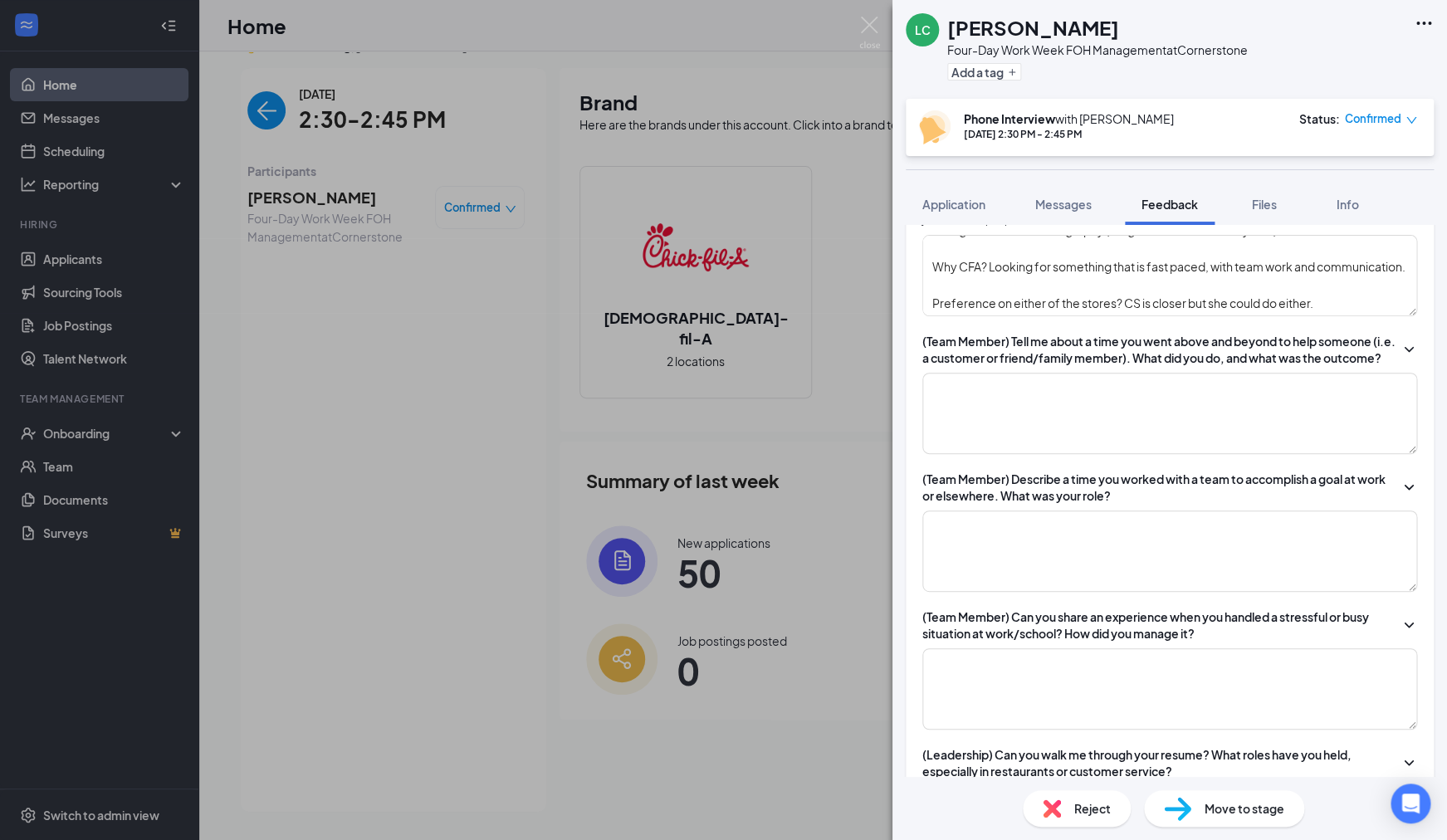
scroll to position [329, 0]
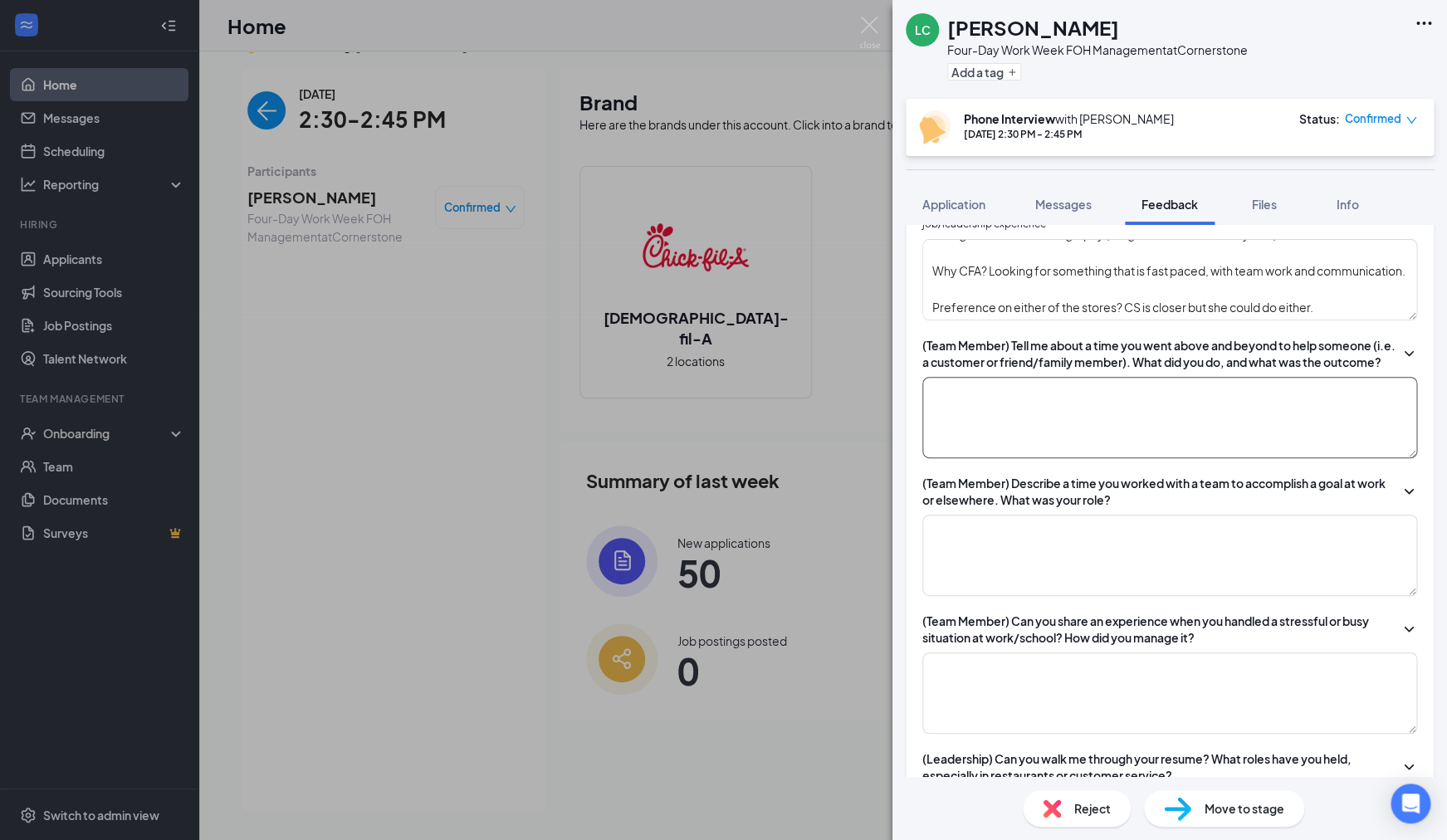
click at [1091, 399] on textarea at bounding box center [1169, 417] width 494 height 81
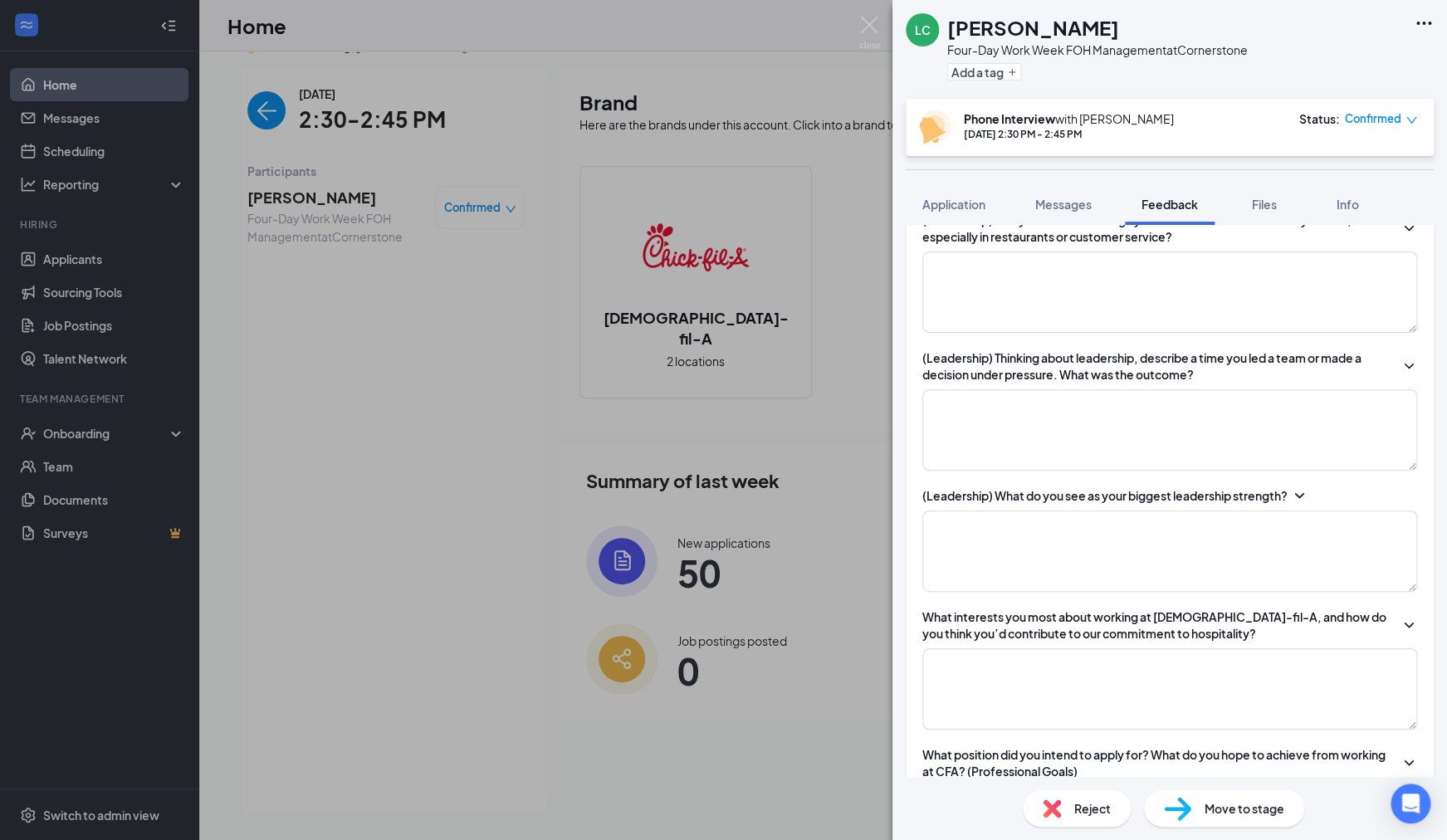
scroll to position [708, 0]
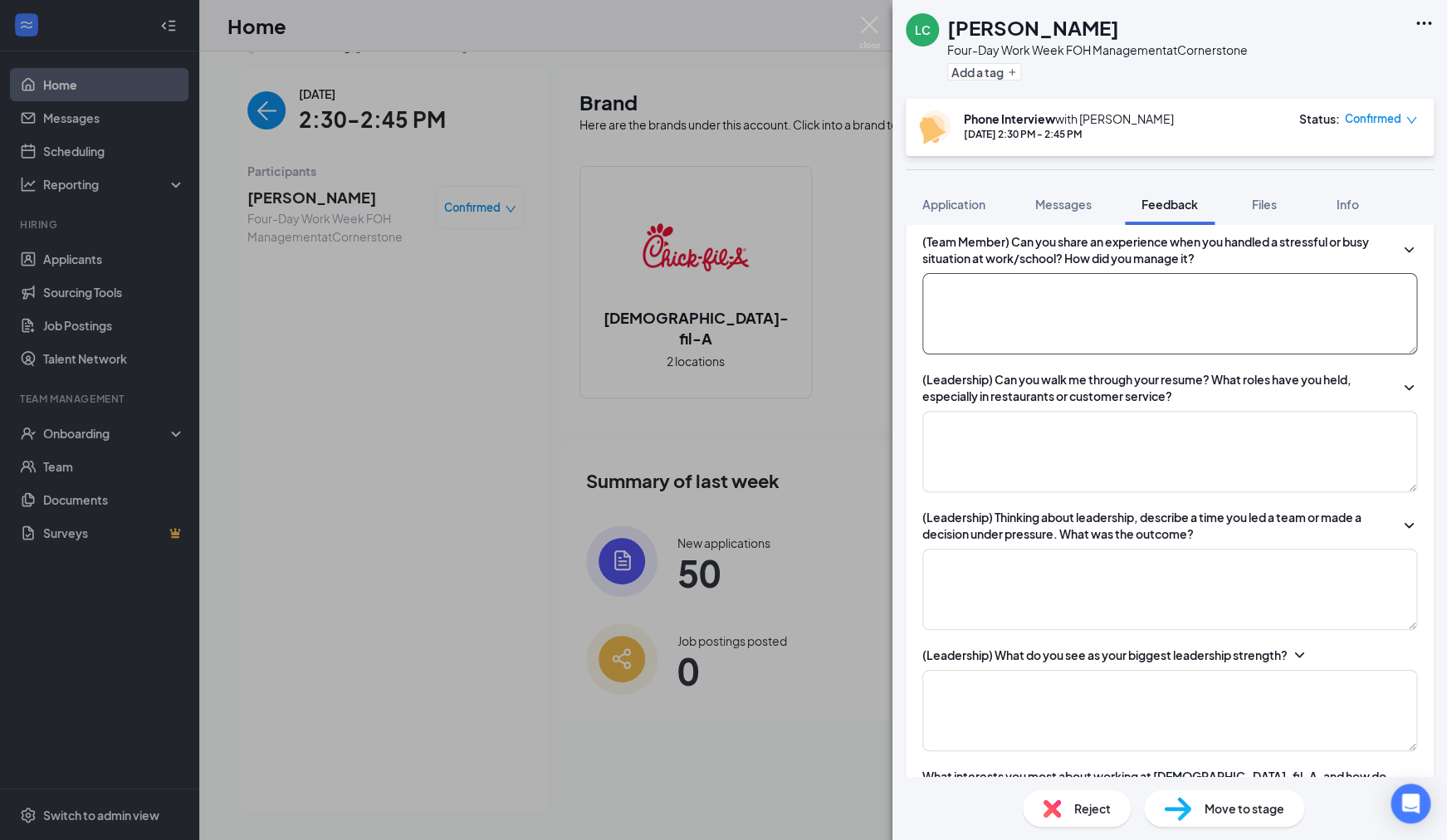
type textarea "at BW3's she was in management, and if there were issues with take out orders, …"
click at [1072, 335] on textarea at bounding box center [1169, 314] width 494 height 81
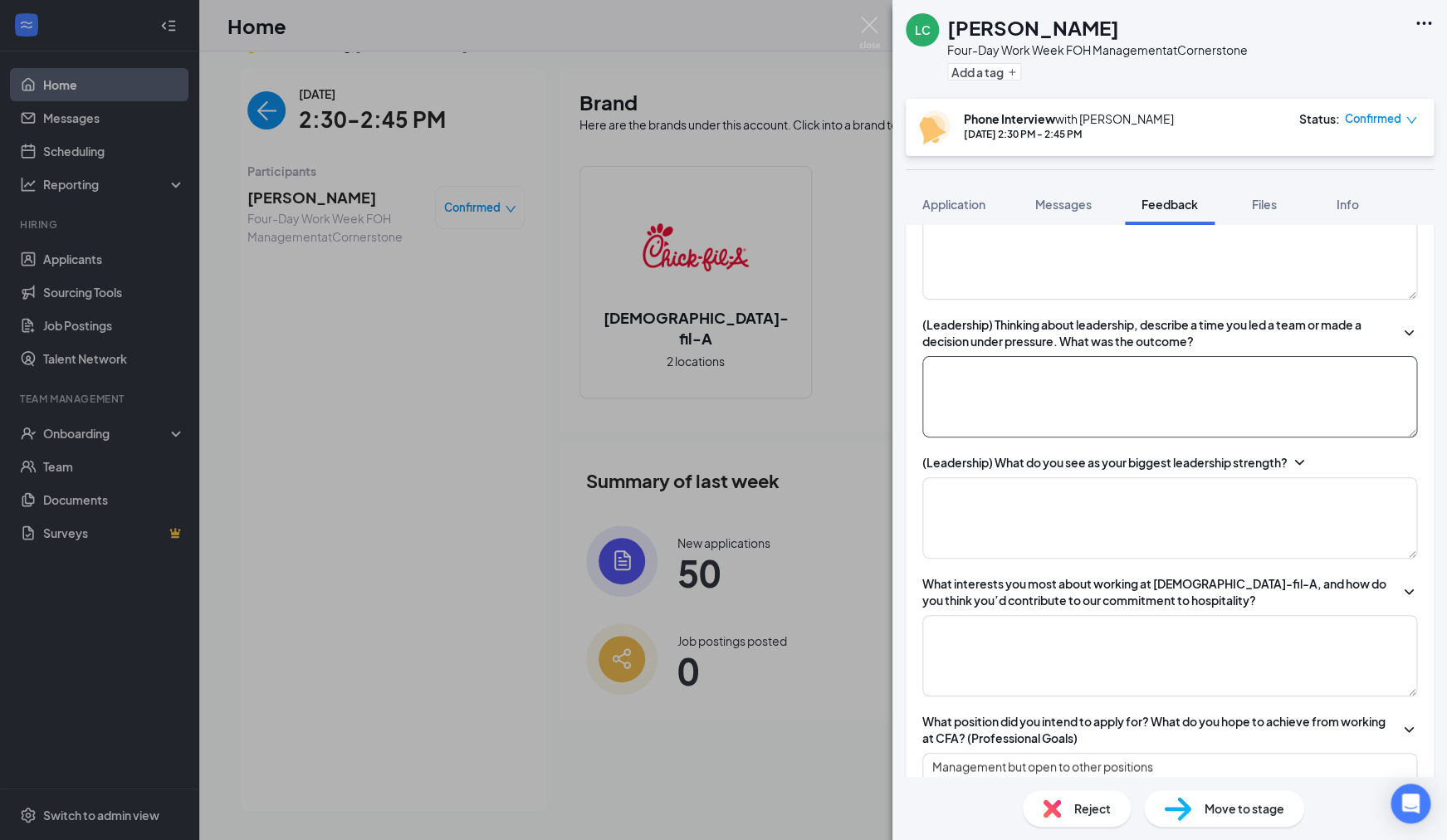
scroll to position [931, 0]
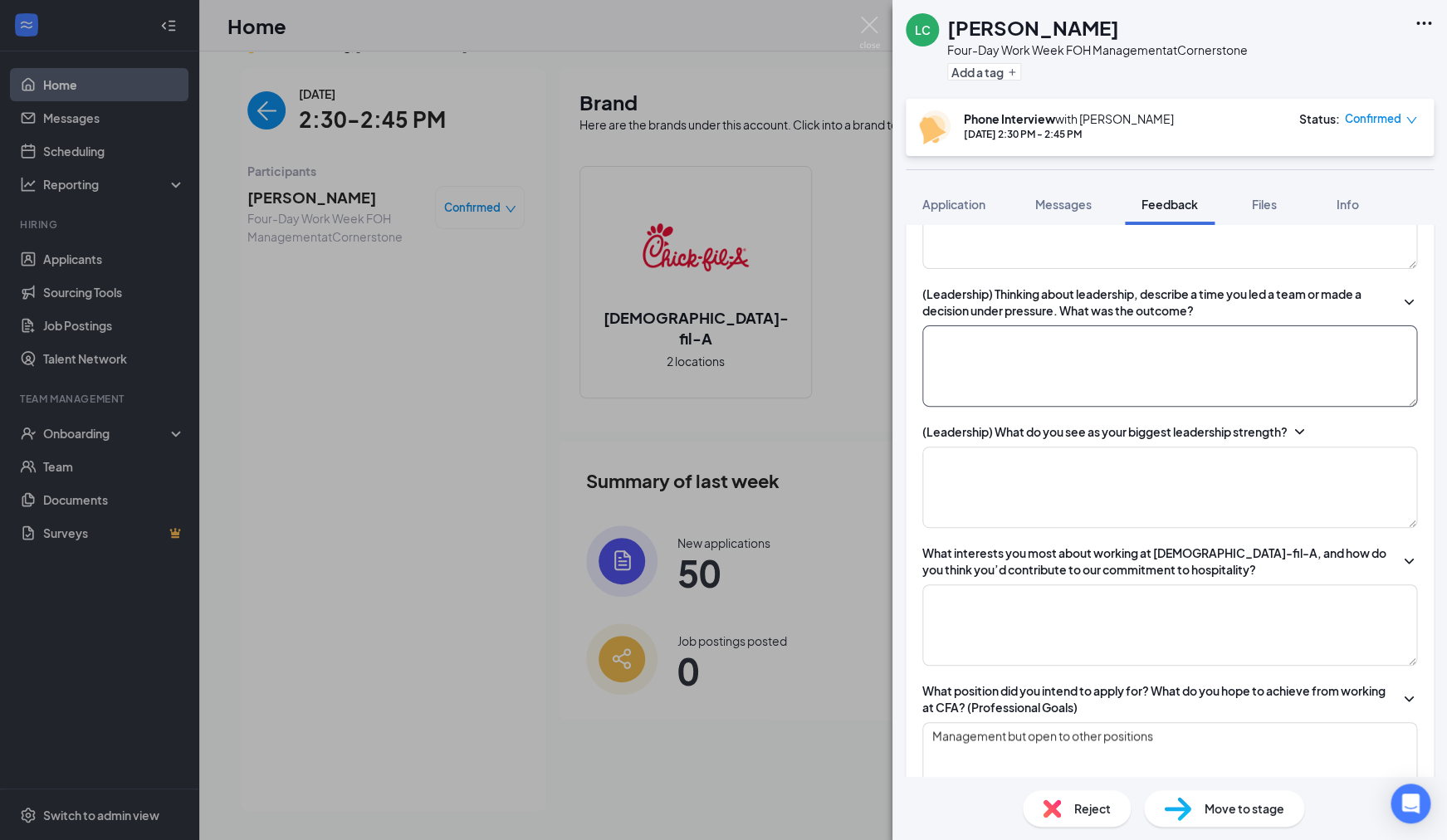
type textarea "taking one thing at a time, prioritizing what is needed most and helping as nee…"
click at [1097, 401] on textarea at bounding box center [1169, 366] width 494 height 81
click at [954, 355] on textarea "Did pre shifts"" at bounding box center [1169, 366] width 494 height 81
click at [1030, 359] on textarea "Did "pre shifts"" at bounding box center [1169, 366] width 494 height 81
type textarea "Did "pre shifts" - prepping for the shift."
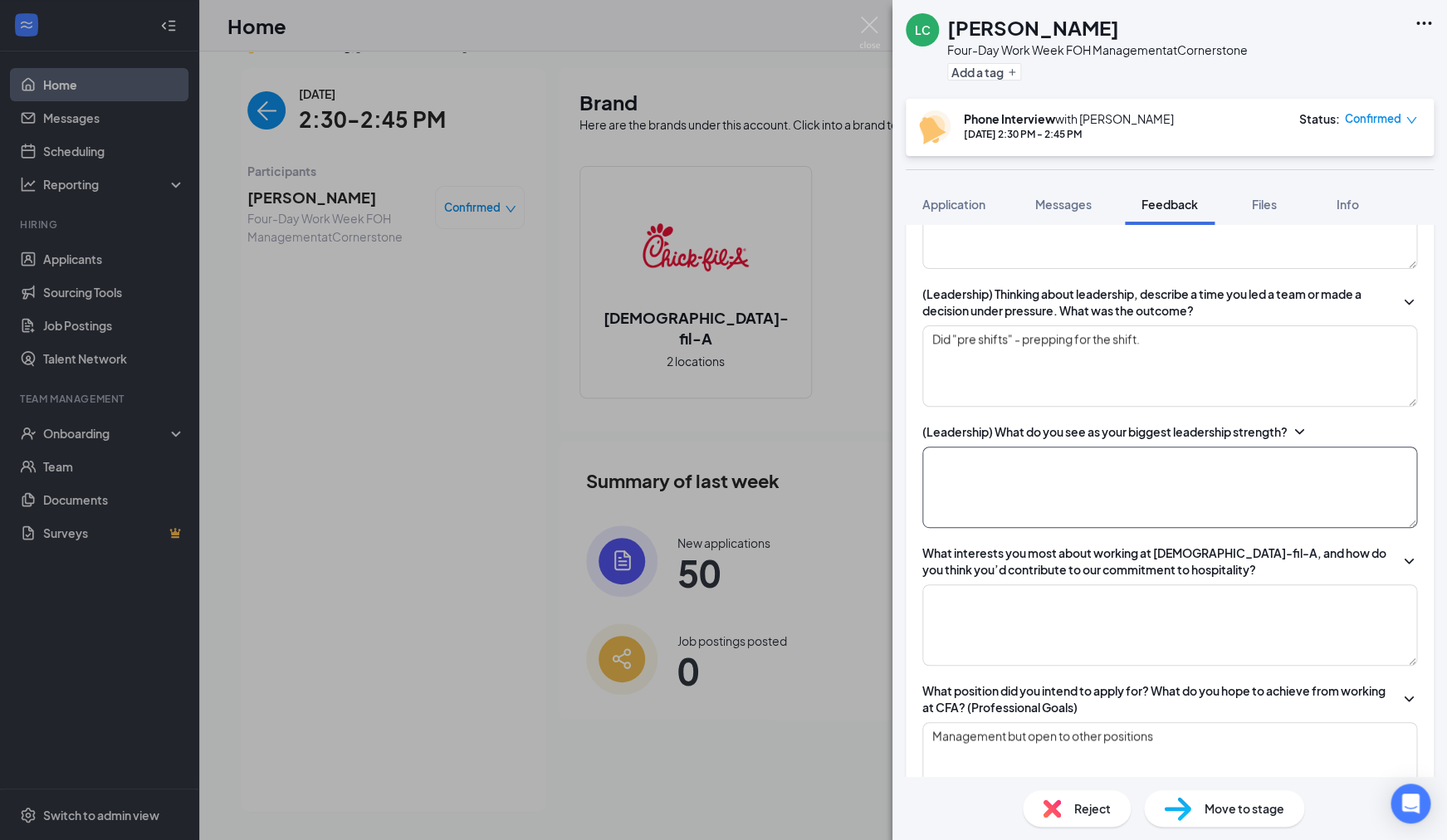
click at [973, 488] on textarea at bounding box center [1169, 487] width 494 height 81
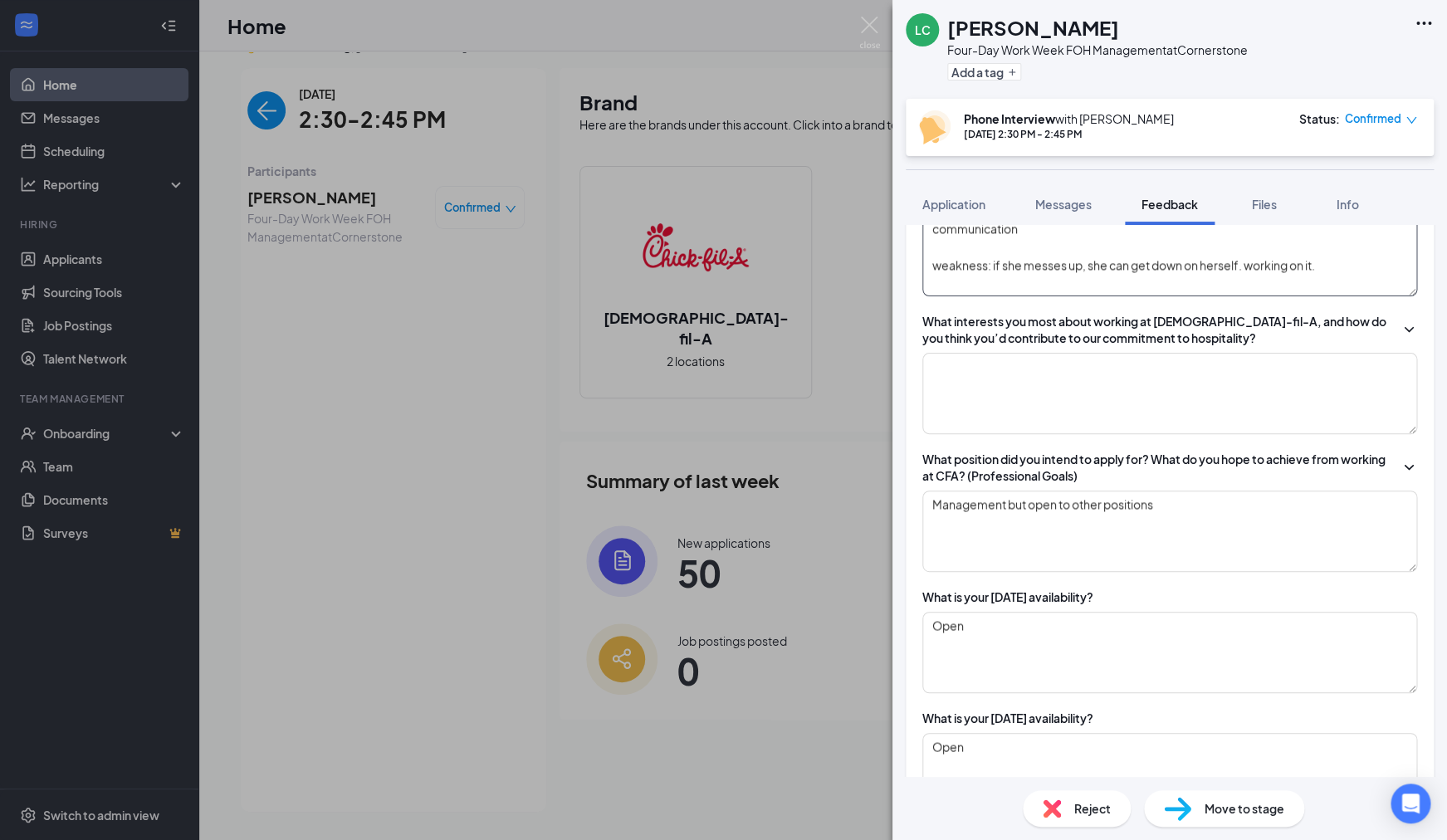
scroll to position [1165, 0]
type textarea "communication weakness: if she messes up, she can get down on herself. working …"
click at [1006, 431] on textarea at bounding box center [1169, 391] width 494 height 81
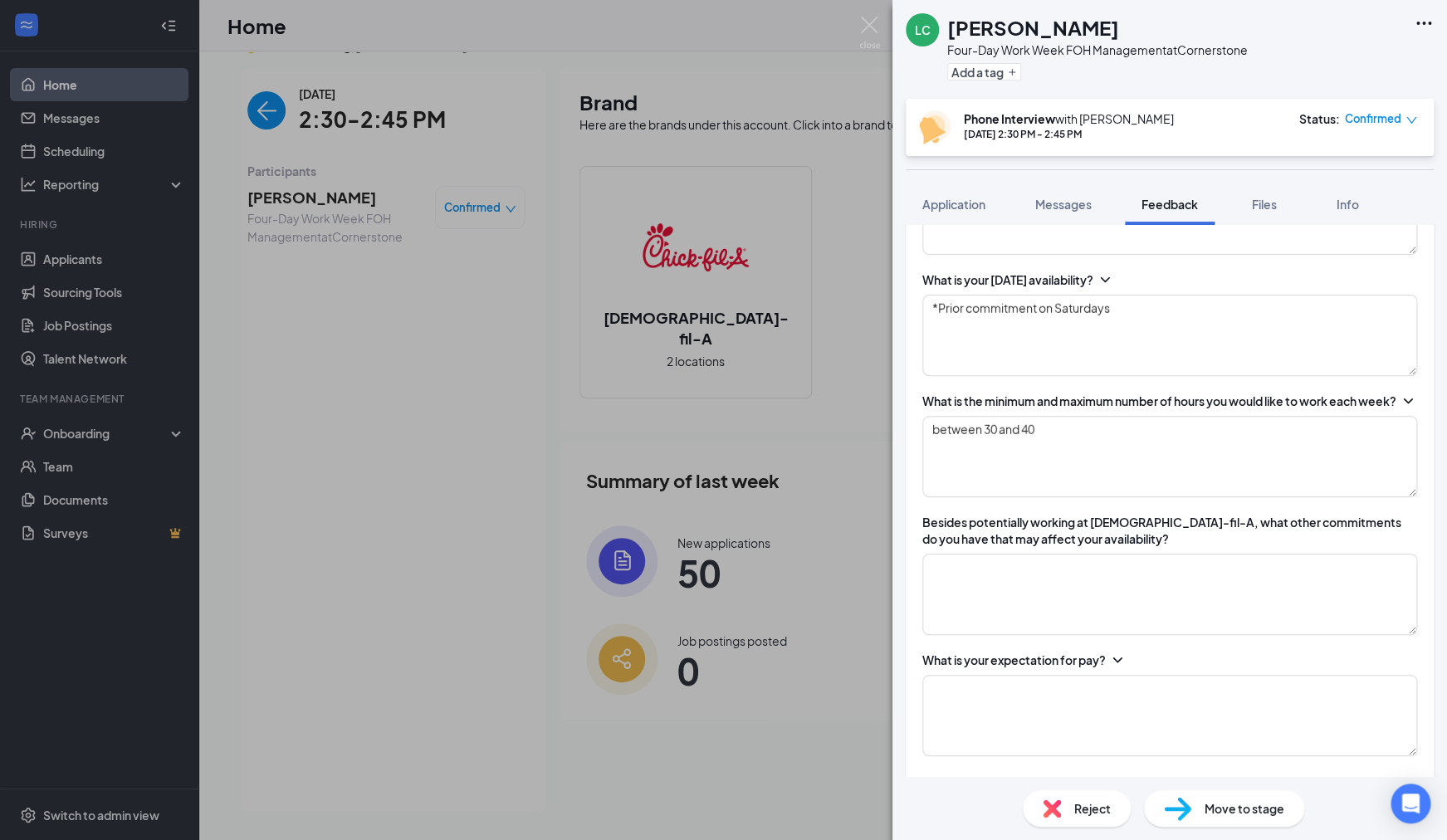
scroll to position [2100, 0]
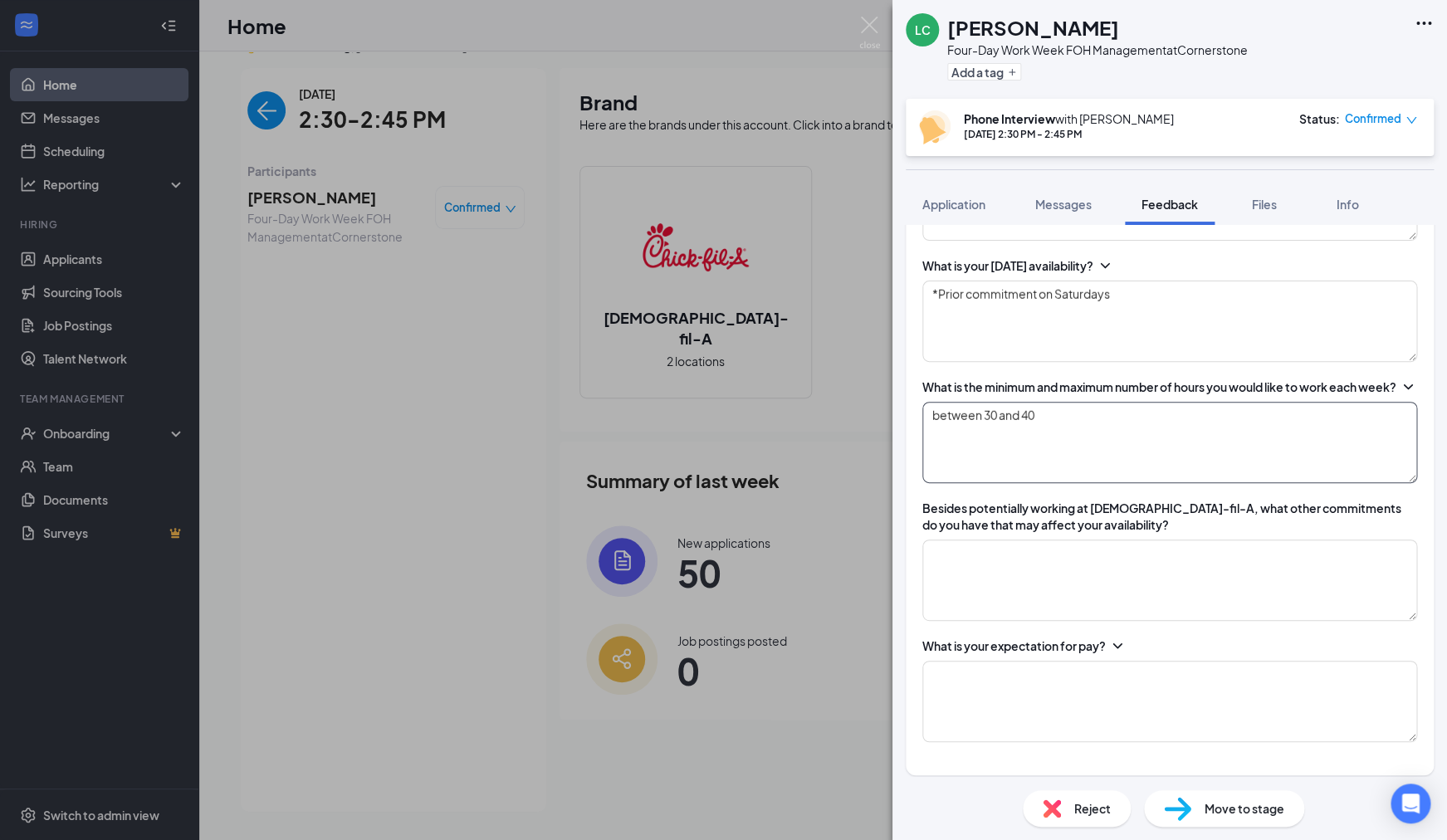
type textarea "Being able to move up in the company."
click at [1065, 444] on textarea "between 30 and 40" at bounding box center [1169, 442] width 494 height 81
click at [1129, 311] on textarea "*Prior commitment on Saturdays" at bounding box center [1169, 321] width 494 height 81
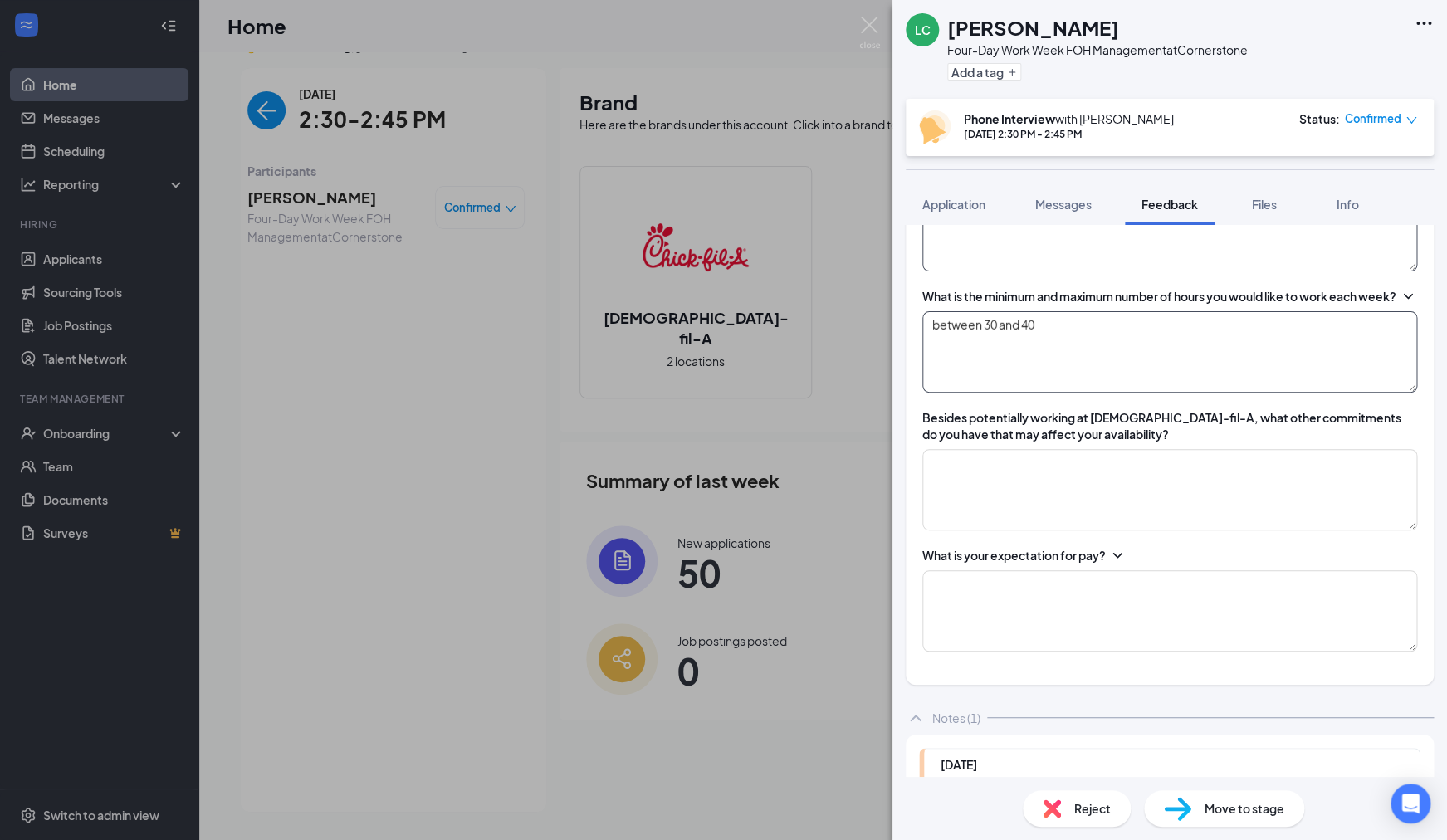
scroll to position [2243, 0]
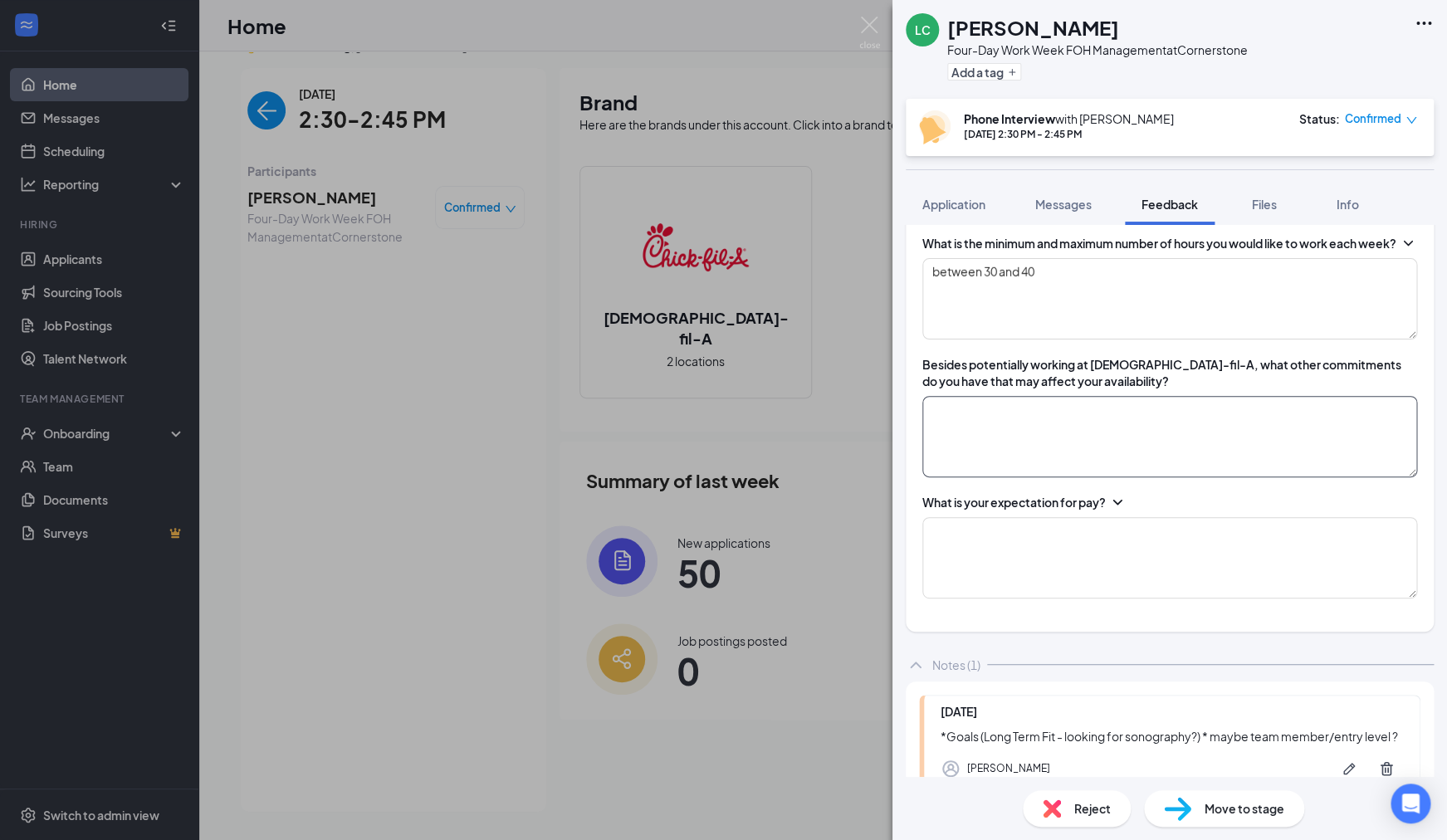
type textarea "*Prior commitment on Saturdays (babysitting)"
click at [1040, 470] on textarea at bounding box center [1169, 437] width 494 height 81
click at [1038, 567] on textarea at bounding box center [1169, 558] width 494 height 81
click at [1037, 477] on textarea at bounding box center [1169, 437] width 494 height 81
type textarea "baby"
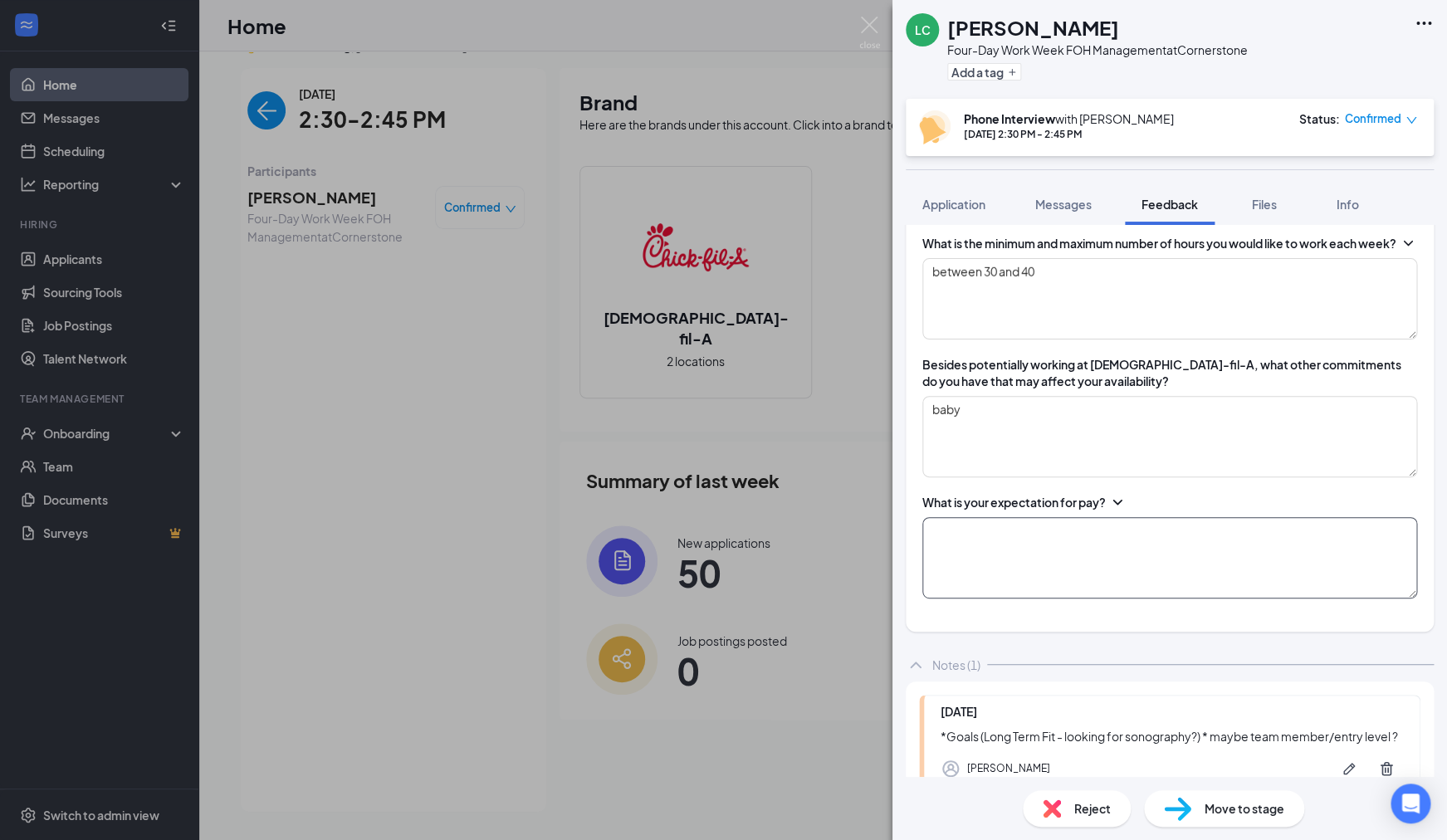
click at [1055, 574] on textarea at bounding box center [1169, 558] width 494 height 81
click at [1084, 573] on textarea "above 18" at bounding box center [1169, 558] width 494 height 81
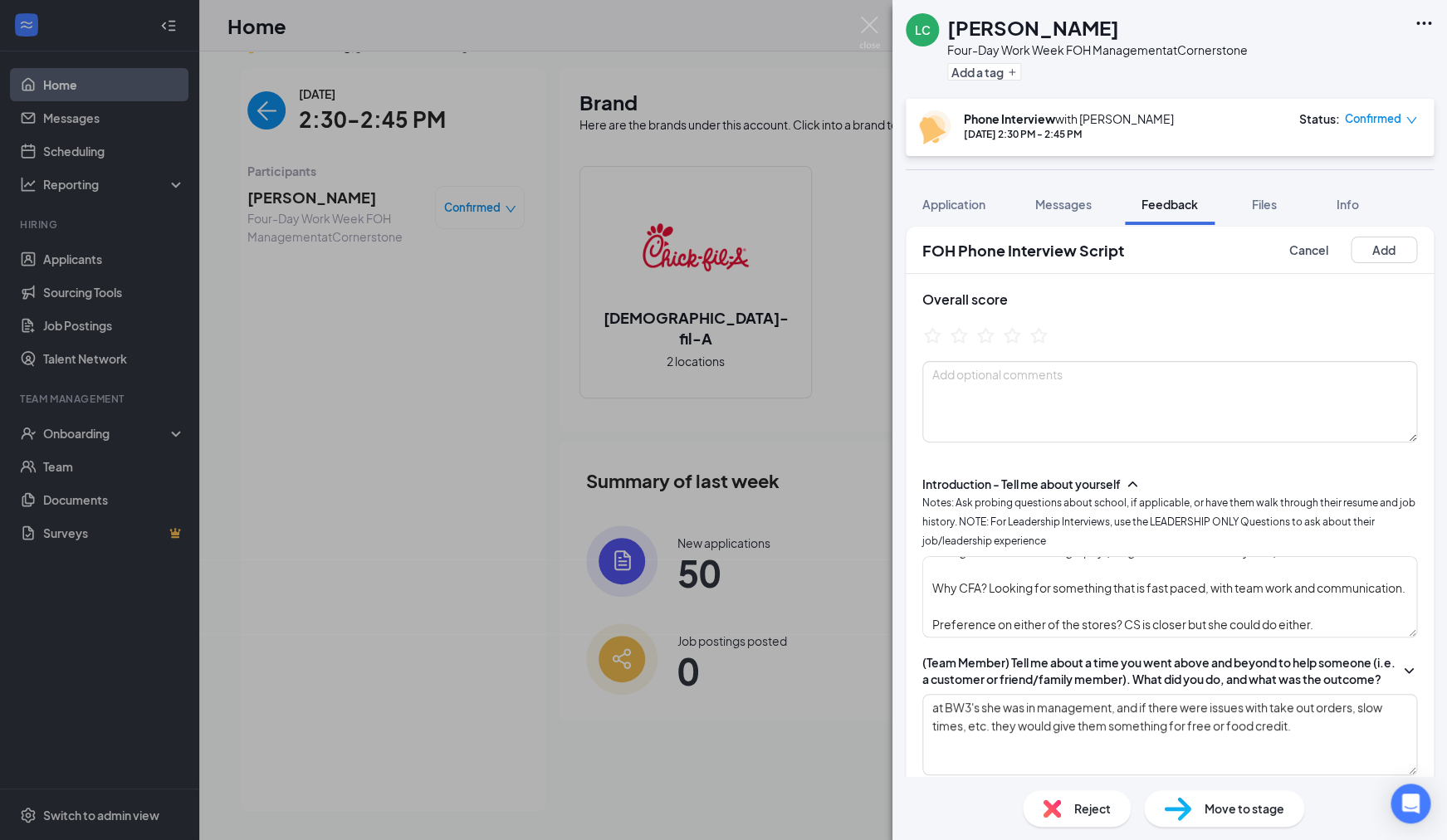
scroll to position [0, 0]
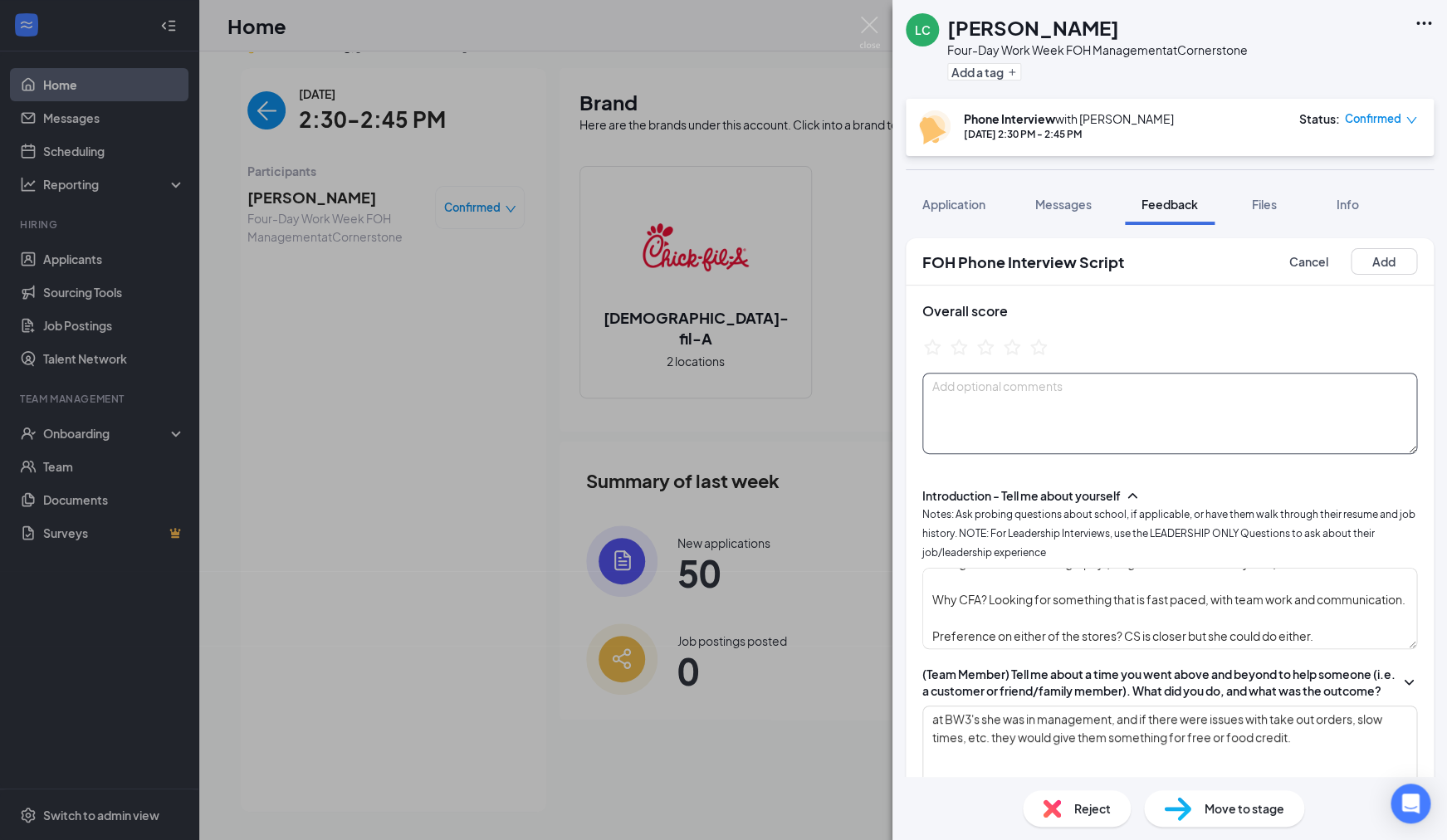
type textarea "above 18"
click at [1025, 393] on textarea at bounding box center [1169, 413] width 494 height 81
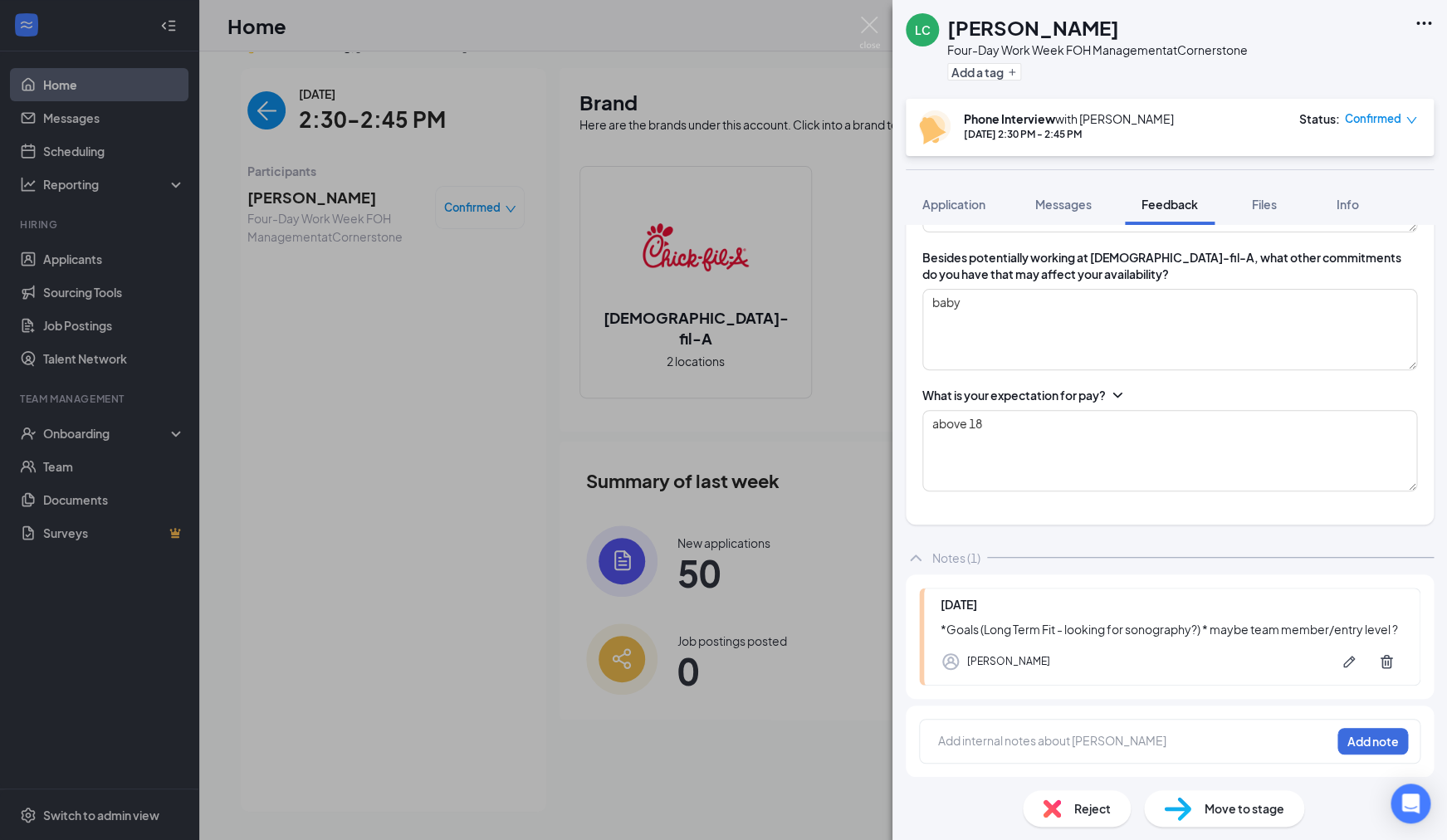
scroll to position [2382, 0]
click at [1120, 393] on icon "ChevronDown" at bounding box center [1117, 394] width 17 height 17
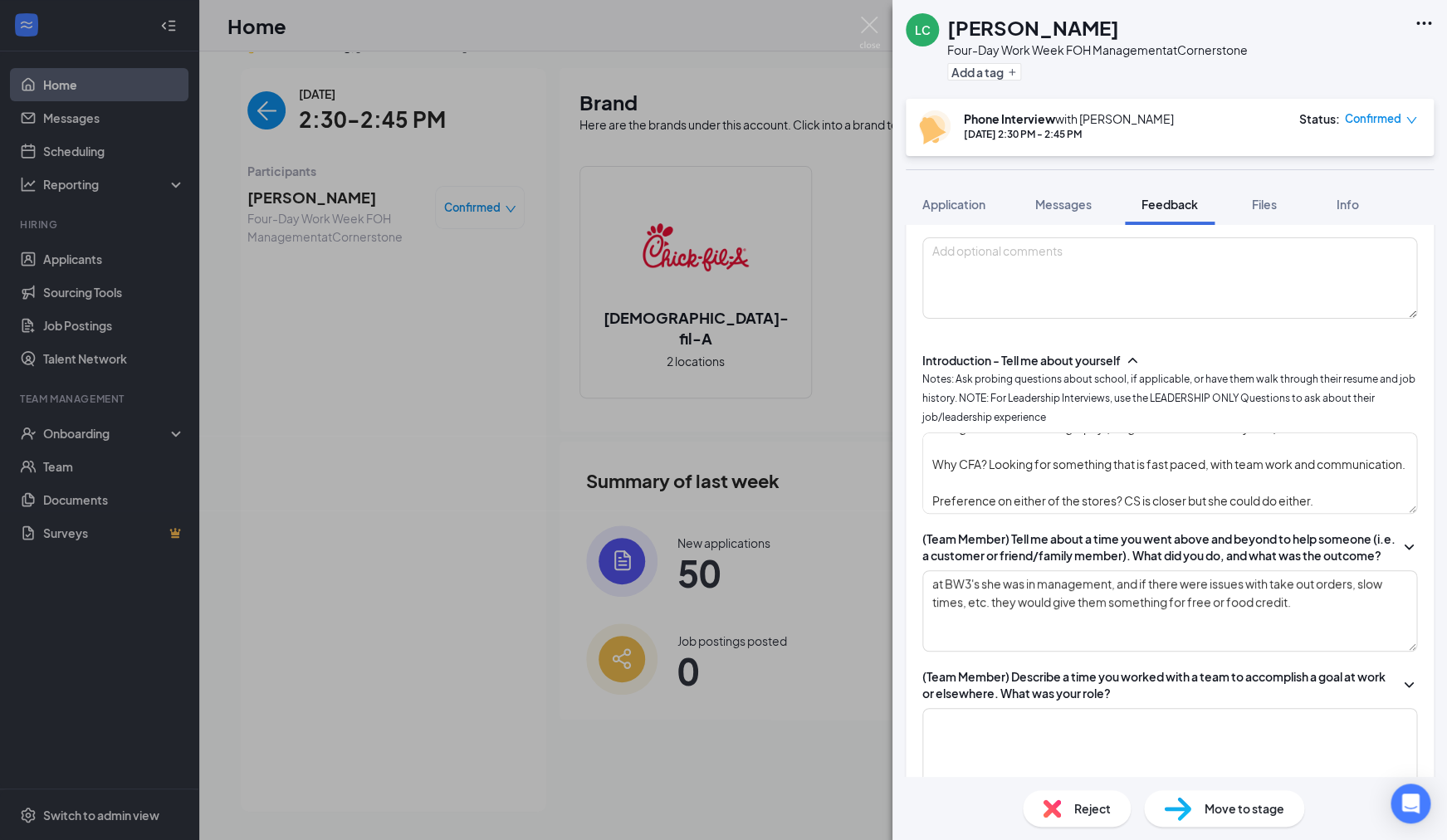
scroll to position [0, 0]
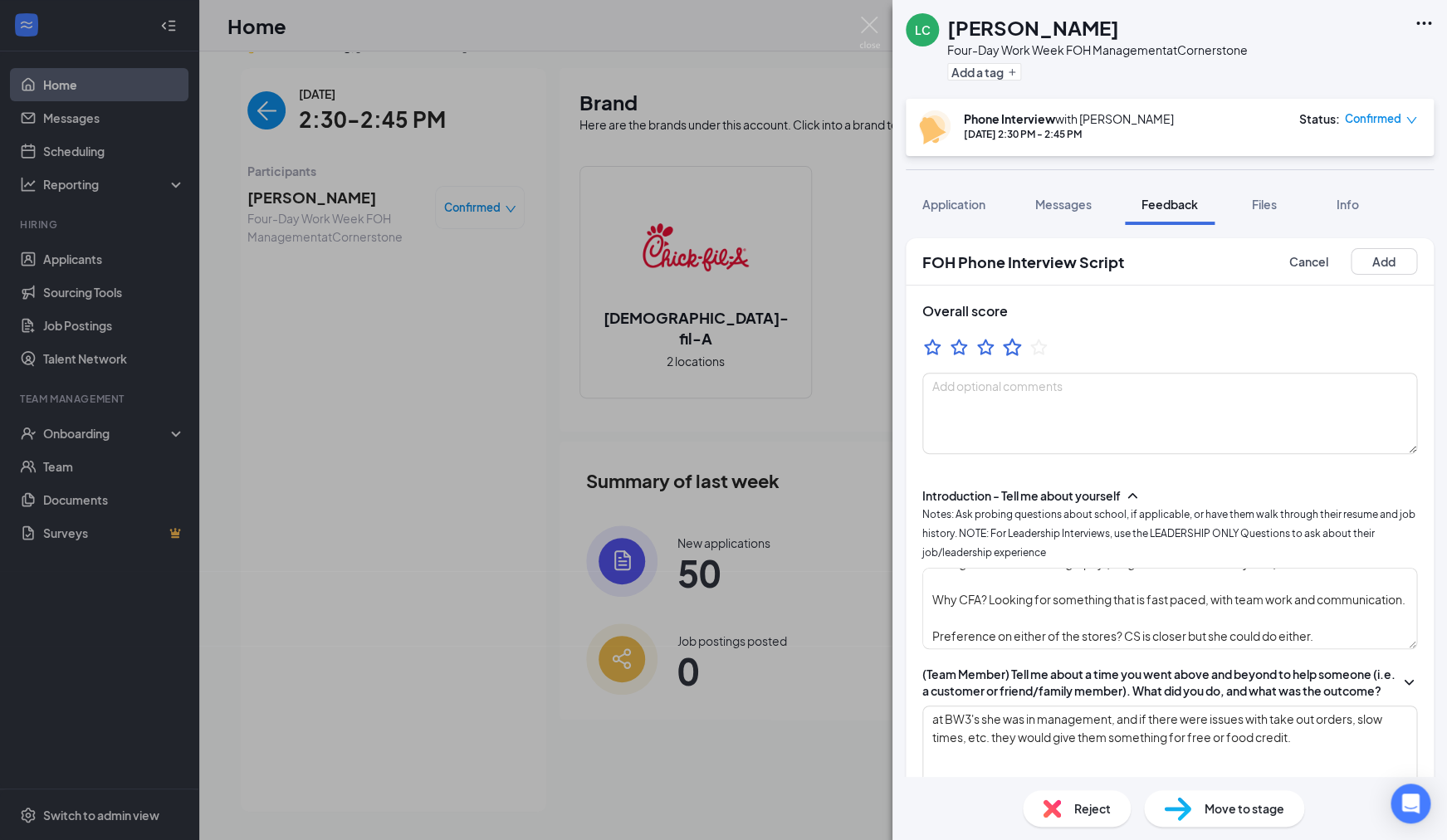
click at [1007, 347] on icon "StarBorder" at bounding box center [1012, 347] width 21 height 21
click at [1020, 392] on textarea at bounding box center [1169, 413] width 494 height 81
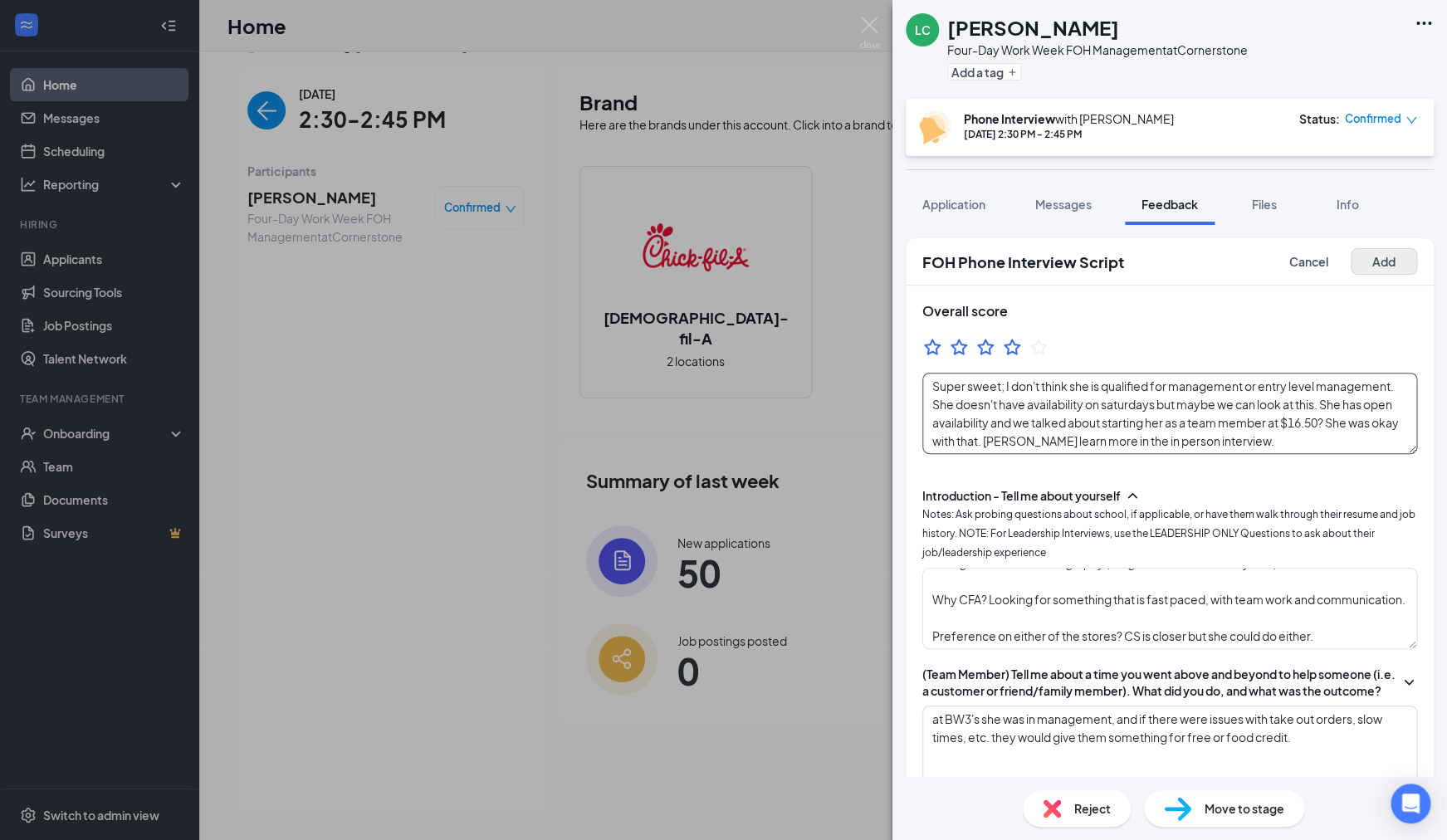
type textarea "Super sweet; I don't think she is qualified for management or entry level manag…"
click at [1371, 265] on button "Add" at bounding box center [1383, 262] width 66 height 27
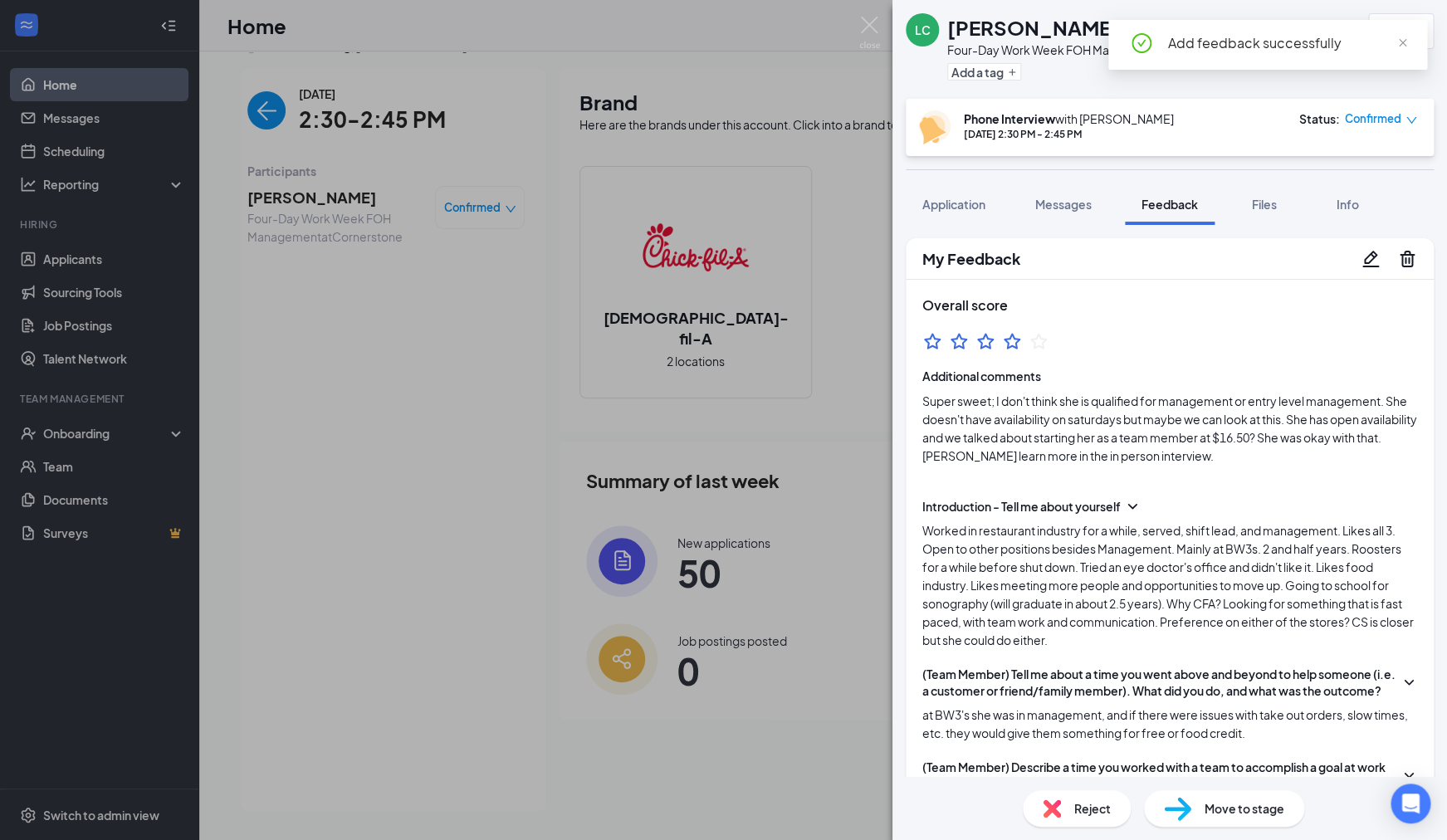
click at [1227, 820] on div "Move to stage" at bounding box center [1223, 808] width 160 height 36
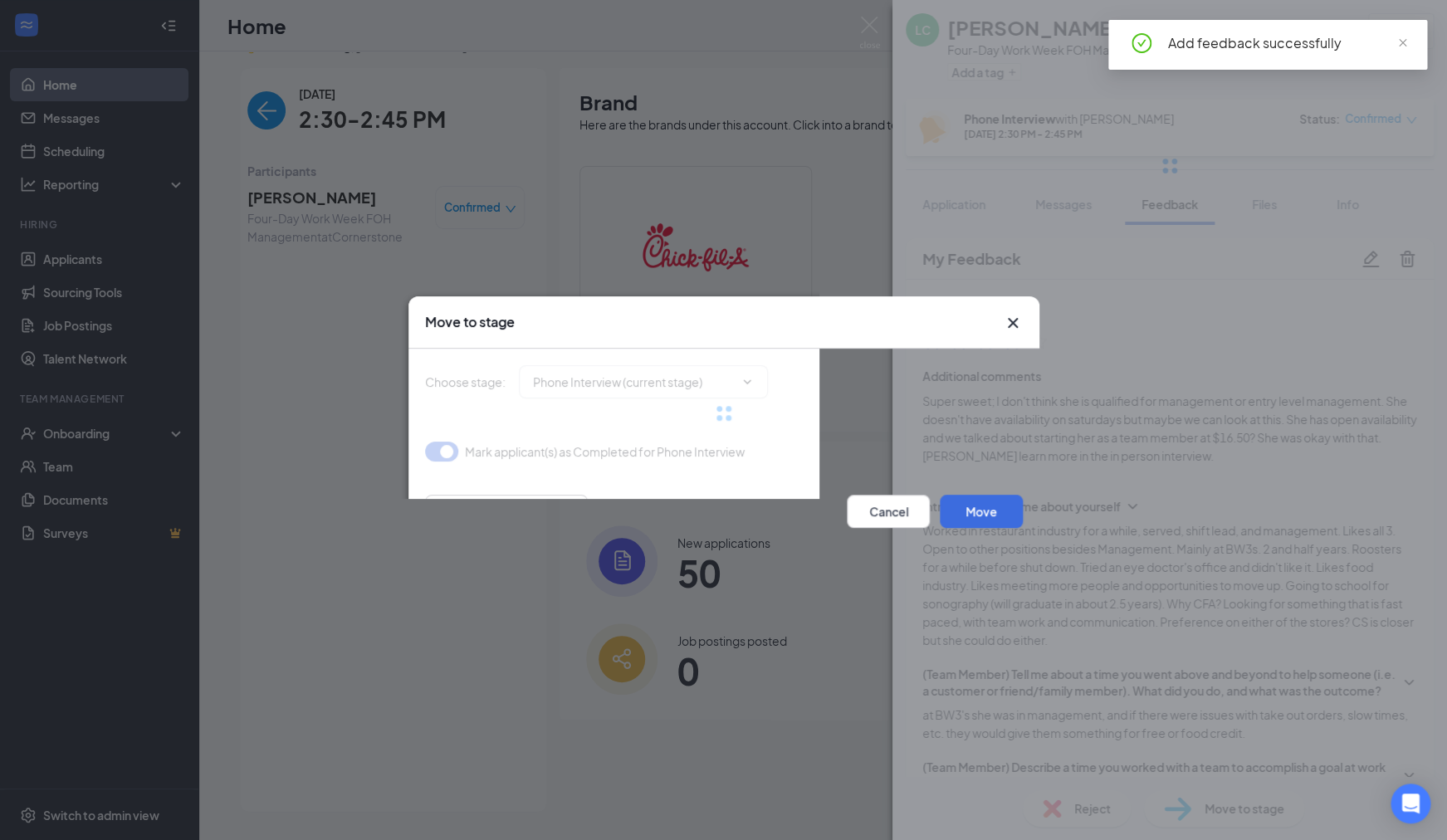
type input "Onsite Interview (next stage)"
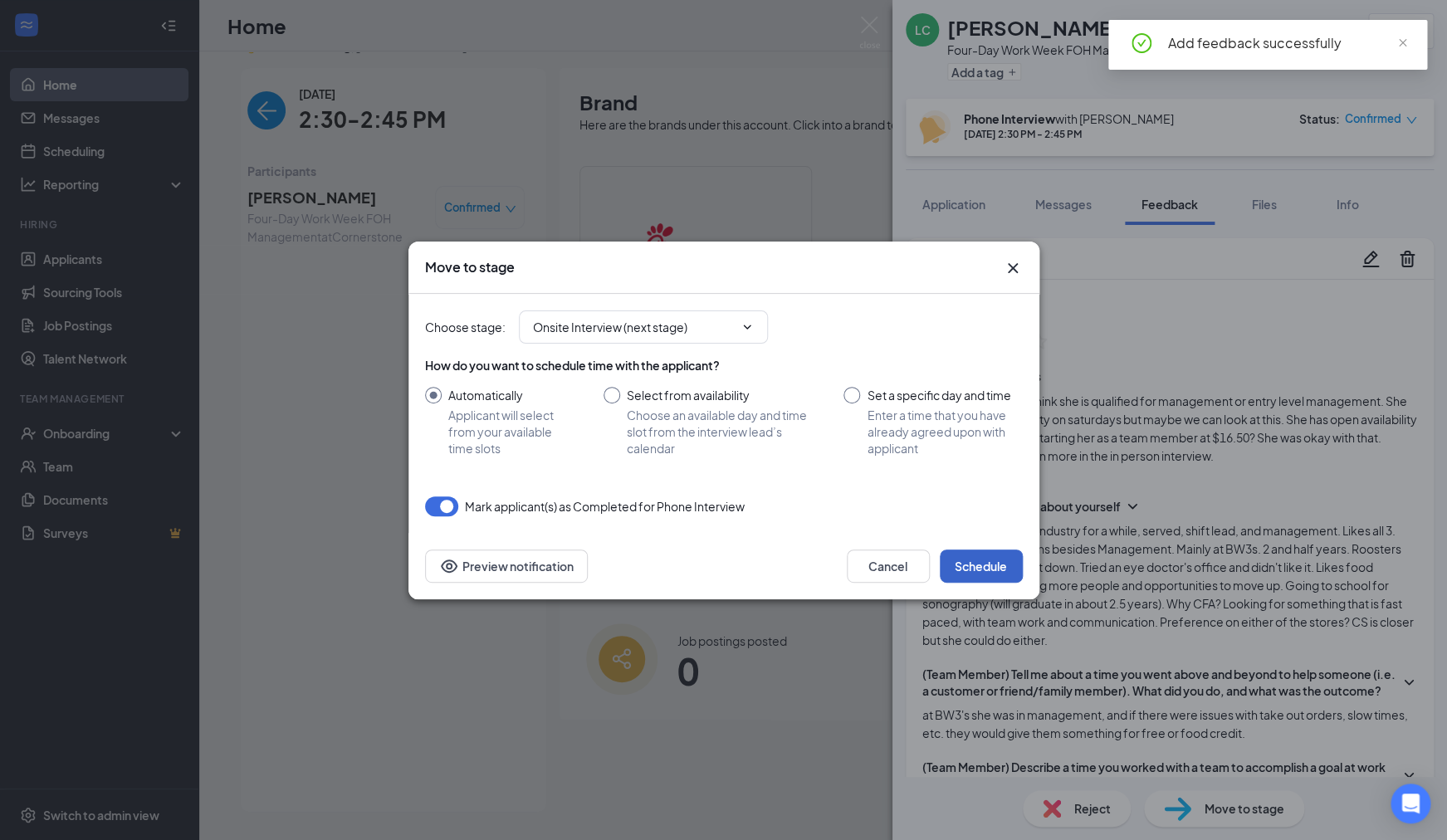
click at [967, 569] on button "Schedule" at bounding box center [981, 566] width 83 height 34
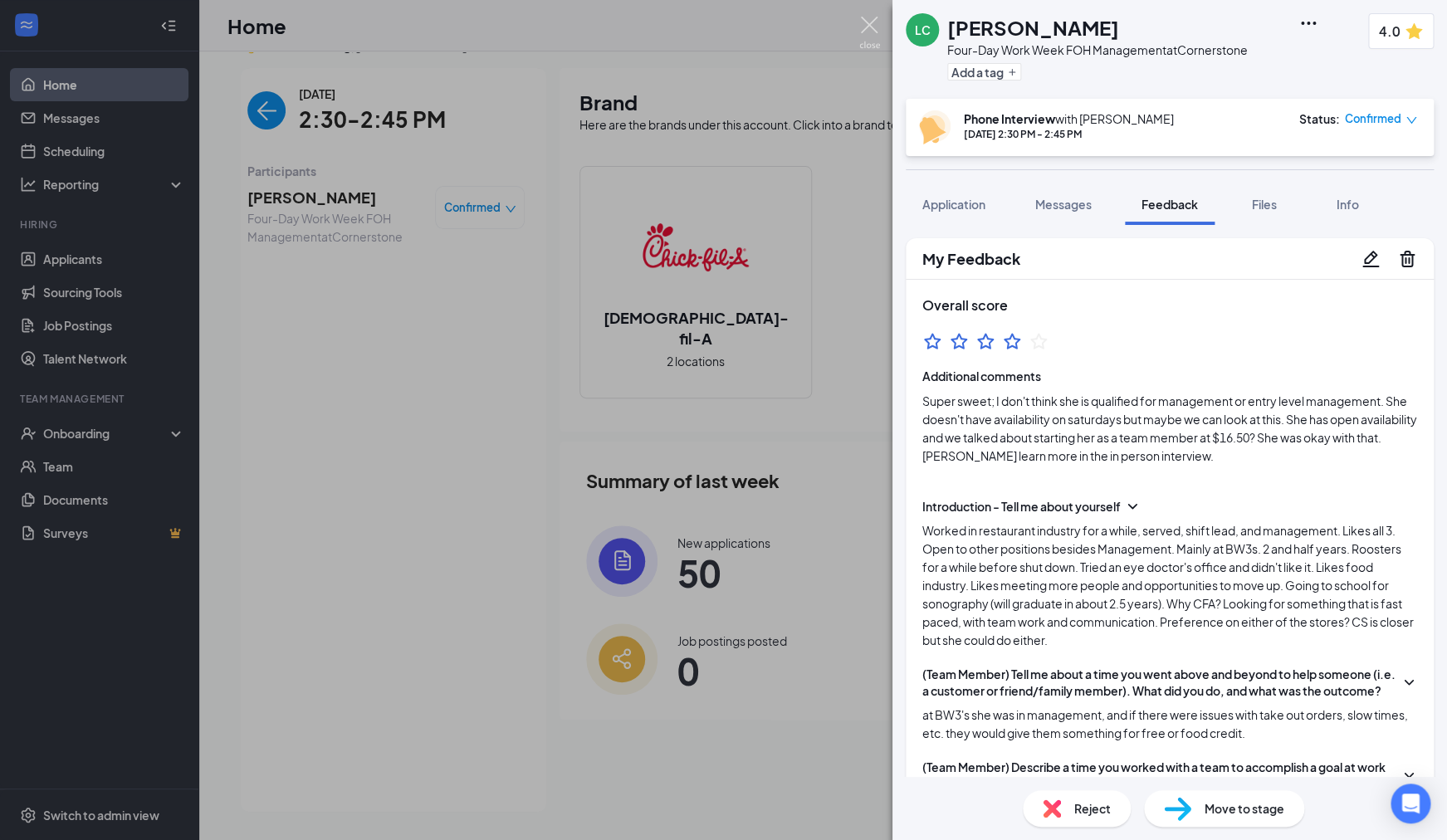
click at [869, 29] on img at bounding box center [869, 33] width 20 height 33
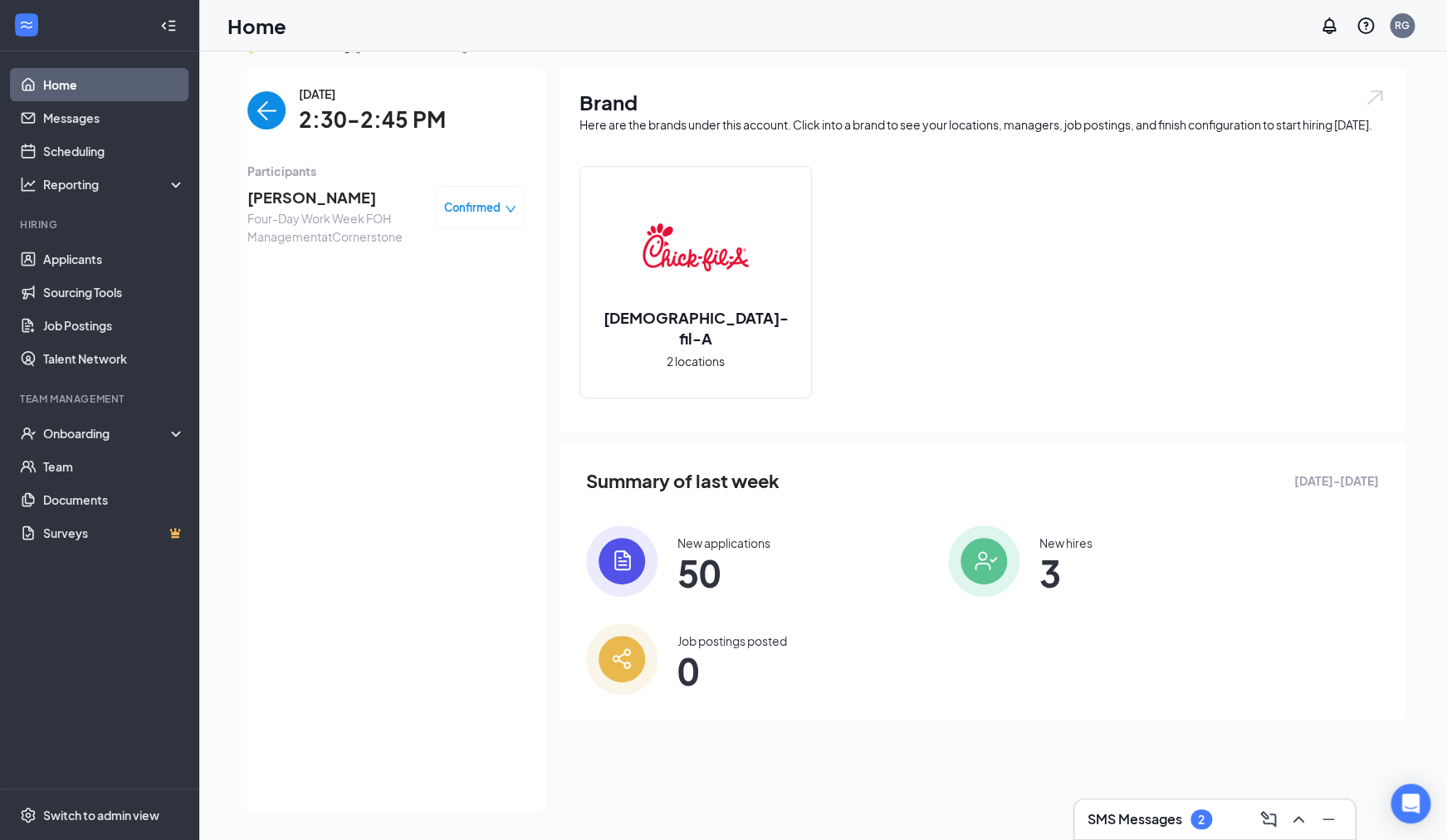
click at [265, 118] on img "back-button" at bounding box center [266, 110] width 38 height 38
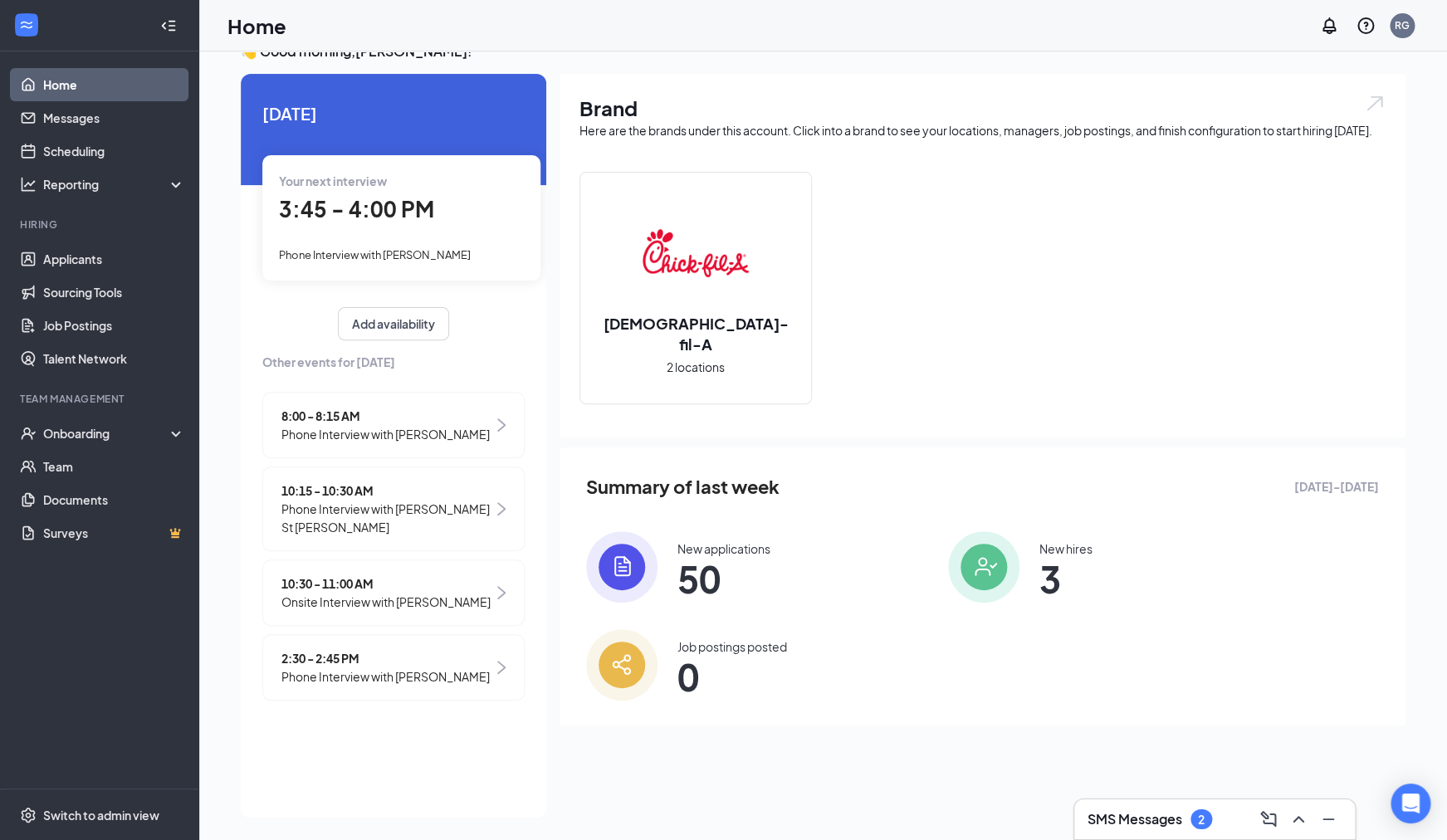
scroll to position [34, 0]
